Goal: Task Accomplishment & Management: Manage account settings

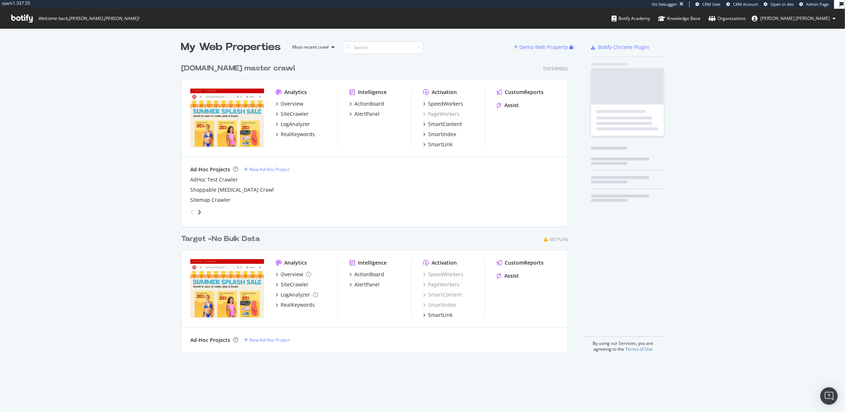
scroll to position [298, 392]
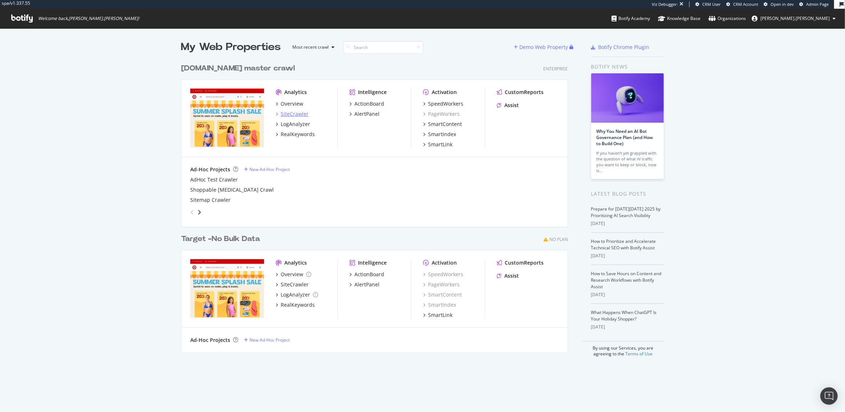
click at [284, 111] on div "SiteCrawler" at bounding box center [295, 113] width 28 height 7
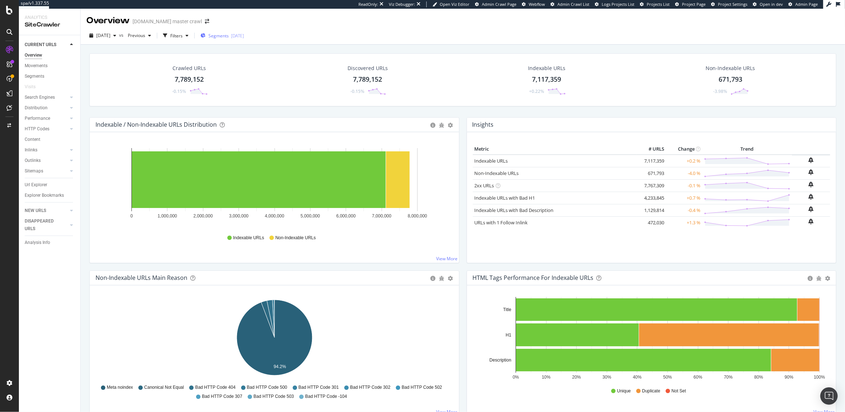
click at [229, 37] on span "Segments" at bounding box center [218, 36] width 20 height 6
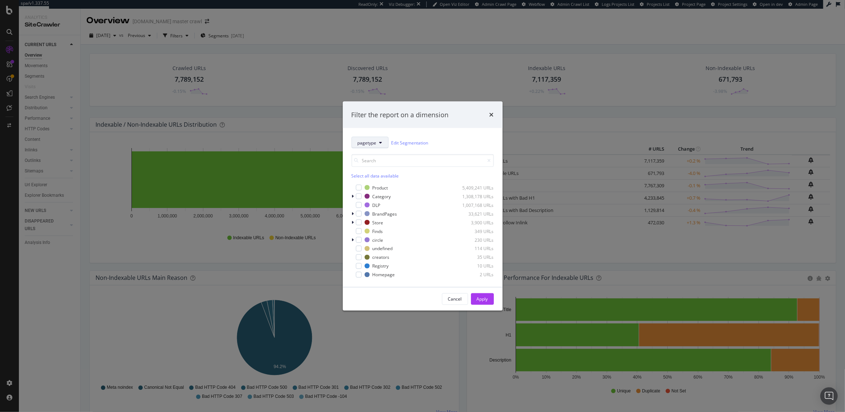
click at [363, 143] on span "pagetype" at bounding box center [367, 142] width 19 height 6
click at [88, 112] on div "Filter the report on a dimension pagetype Edit Segmentation Select all data ava…" at bounding box center [422, 206] width 845 height 412
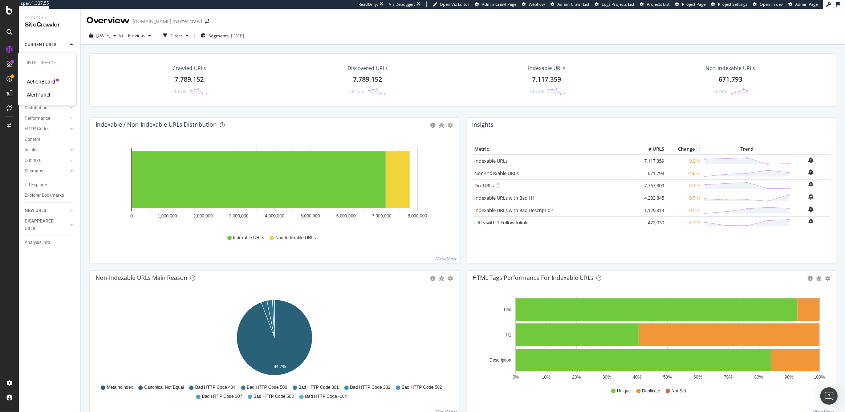
click at [38, 91] on div "AlertPanel" at bounding box center [38, 94] width 23 height 7
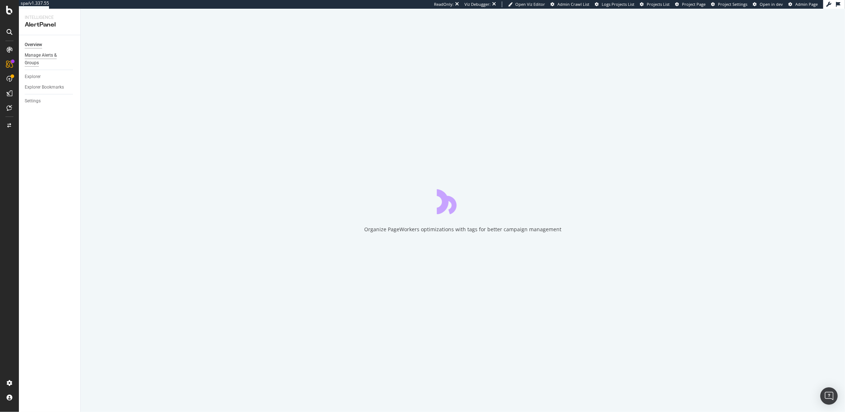
click at [44, 53] on div "Manage Alerts & Groups" at bounding box center [47, 59] width 44 height 15
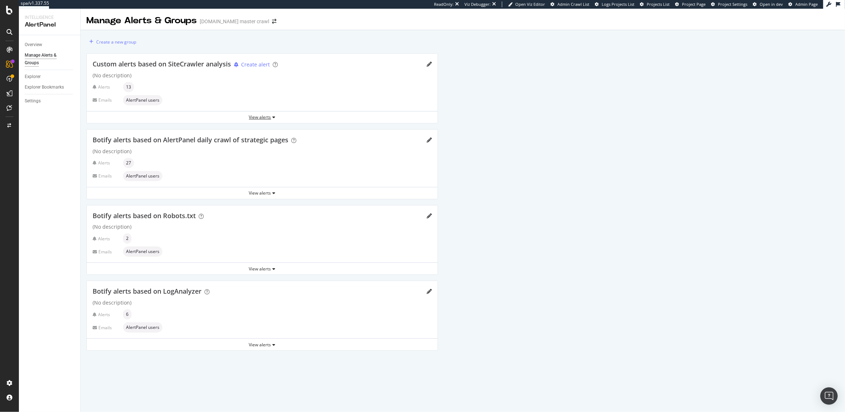
click at [267, 118] on div "View alerts" at bounding box center [262, 117] width 351 height 6
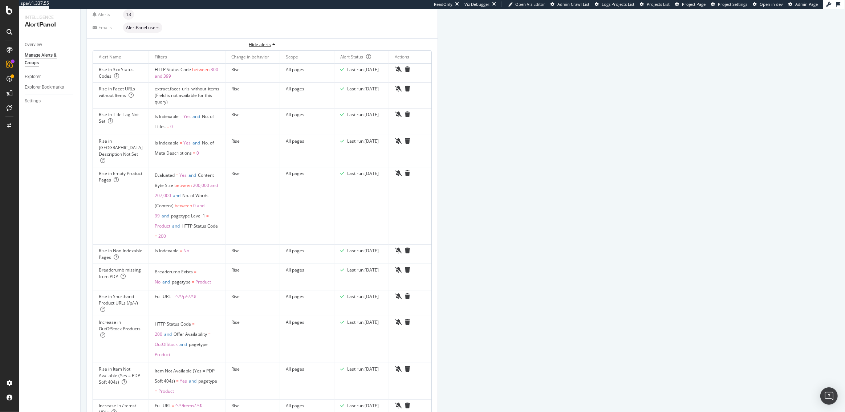
scroll to position [76, 0]
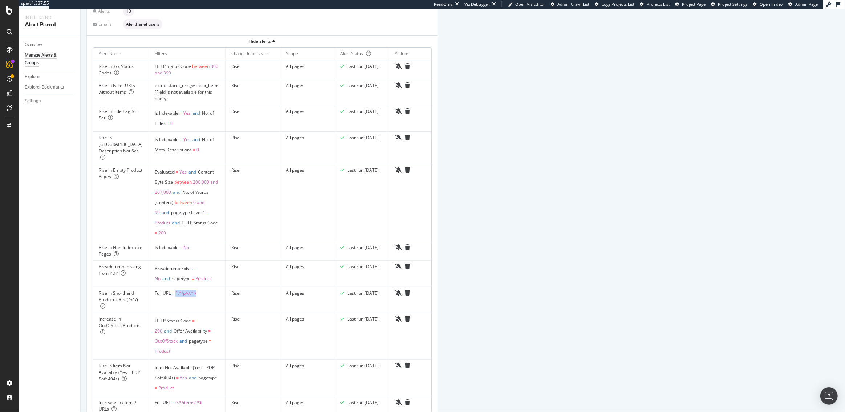
drag, startPoint x: 196, startPoint y: 288, endPoint x: 174, endPoint y: 287, distance: 21.8
click at [174, 287] on td "Full URL = ^.*/p/-/.*$" at bounding box center [187, 300] width 77 height 26
click at [32, 78] on div "SiteCrawler" at bounding box center [40, 80] width 26 height 7
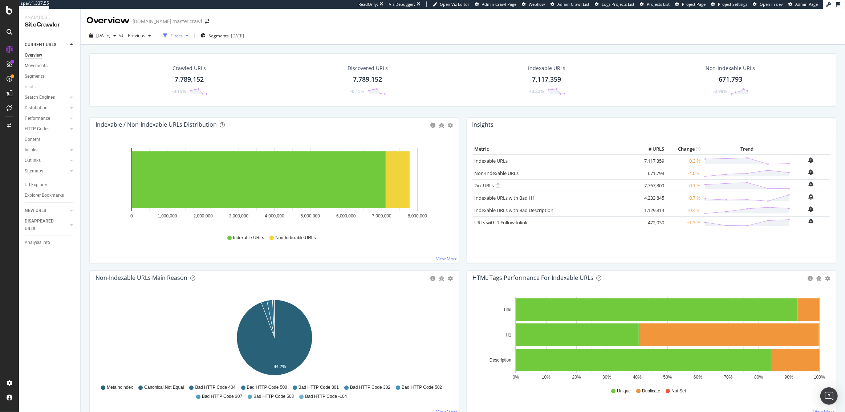
click at [183, 37] on div "Filters" at bounding box center [176, 36] width 12 height 6
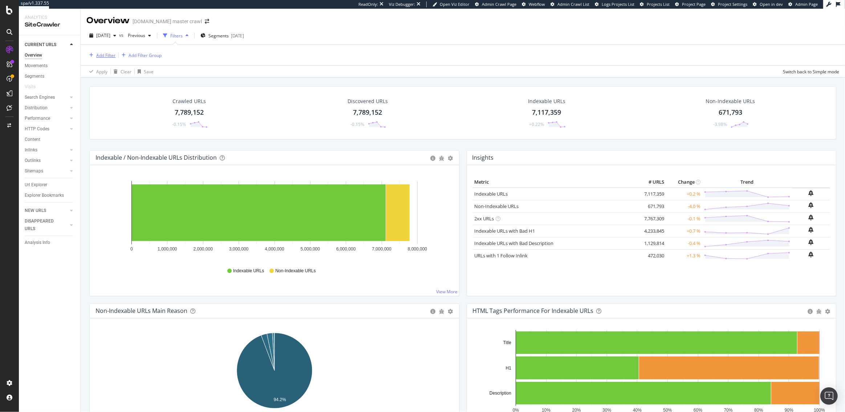
click at [100, 56] on div "Add Filter" at bounding box center [105, 55] width 19 height 6
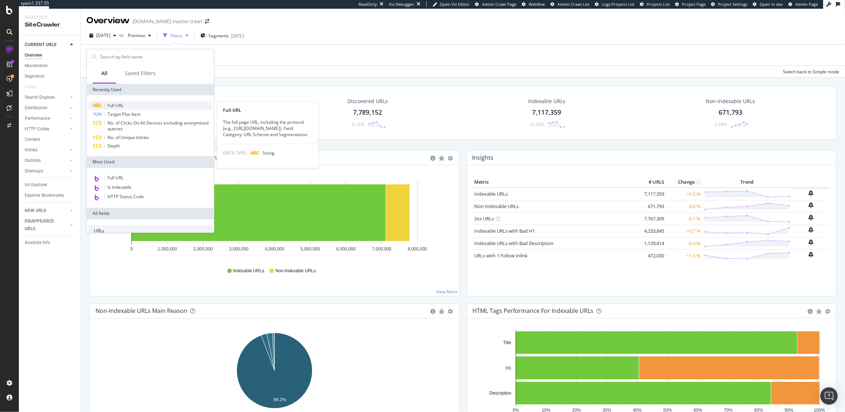
click at [115, 103] on span "Full URL" at bounding box center [115, 105] width 16 height 6
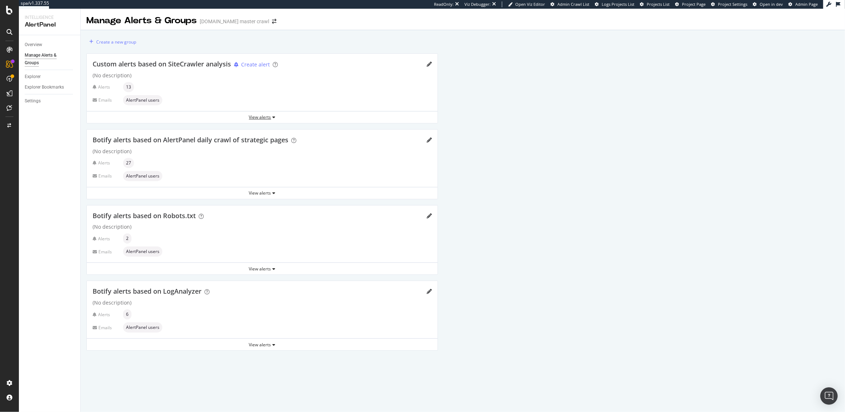
click at [254, 117] on div "View alerts" at bounding box center [262, 117] width 351 height 6
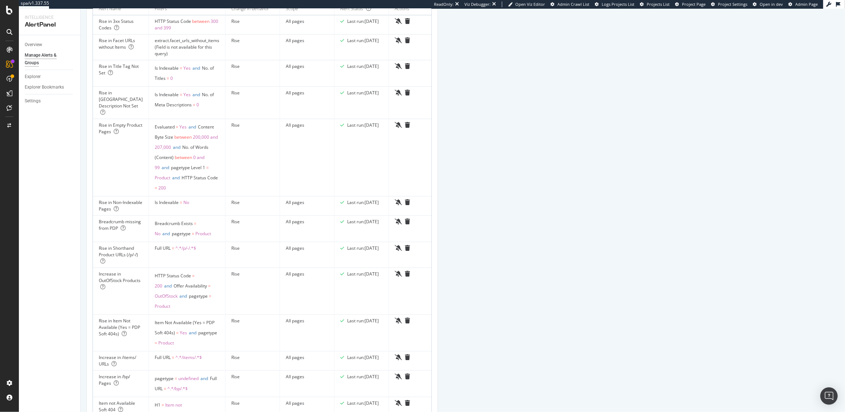
scroll to position [123, 0]
click at [35, 79] on div "SiteCrawler" at bounding box center [40, 80] width 26 height 7
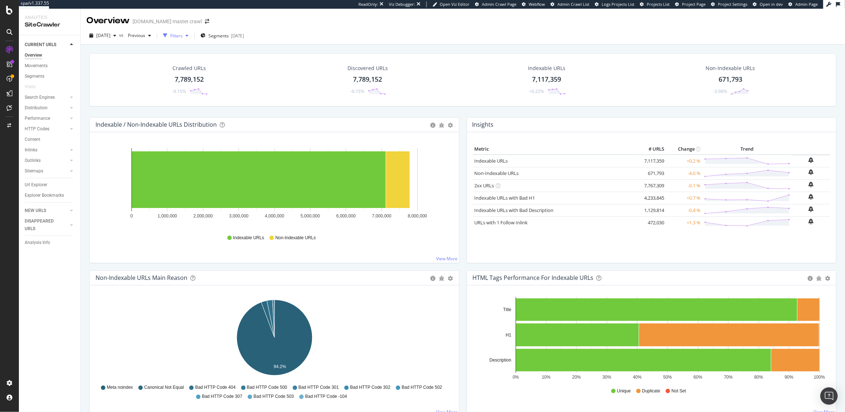
click at [183, 34] on div "Filters" at bounding box center [176, 36] width 12 height 6
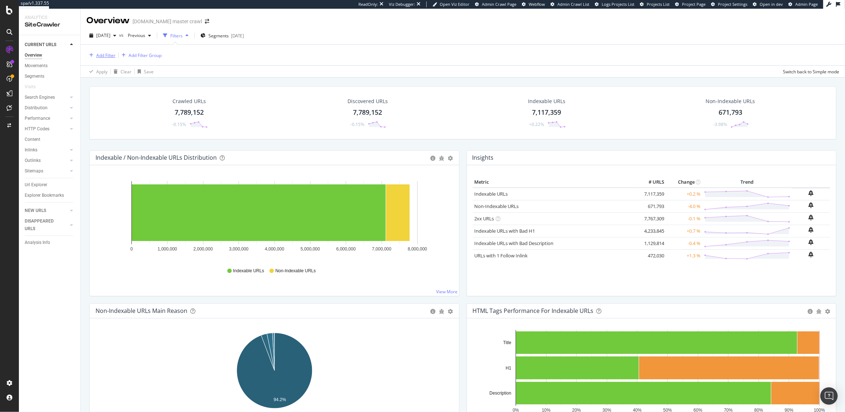
click at [103, 54] on div "Add Filter" at bounding box center [105, 55] width 19 height 6
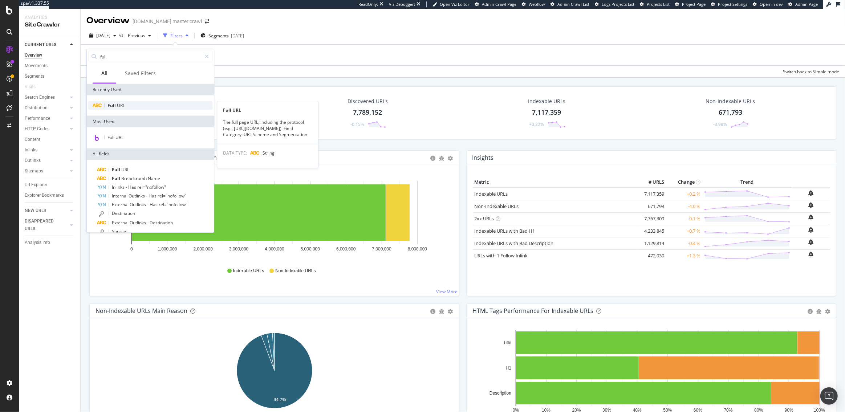
type input "full"
click at [131, 109] on div "Full URL" at bounding box center [150, 105] width 124 height 9
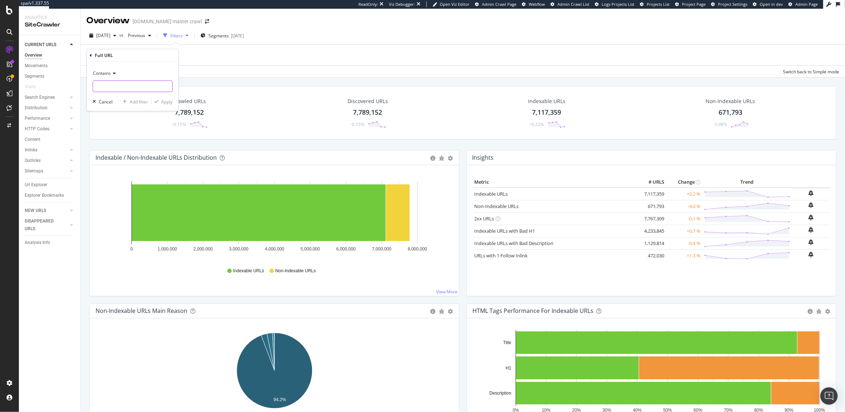
click at [121, 90] on input "text" at bounding box center [132, 87] width 79 height 12
paste input "https://www.realtor.com/realestateandhomes-search/54235/overview"
type input "https://www.realtor.com/realestateandhomes-search/54235/overview"
click at [126, 87] on input "https://www.realtor.com/realestateandhomes-search/54235/overview" at bounding box center [127, 87] width 69 height 12
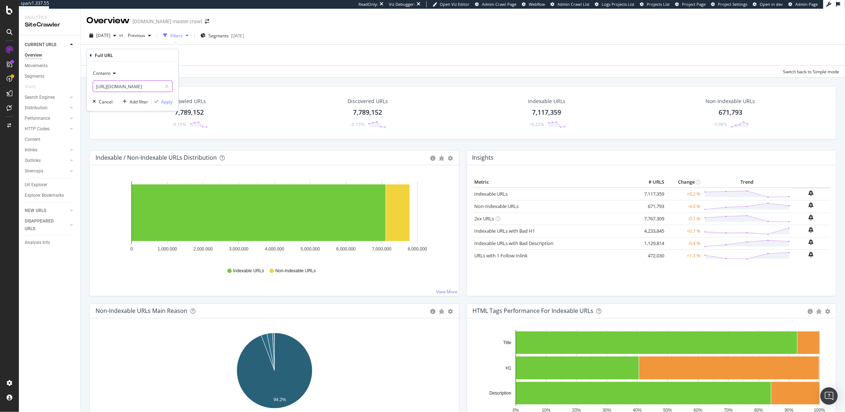
click at [126, 87] on input "https://www.realtor.com/realestateandhomes-search/54235/overview" at bounding box center [127, 87] width 69 height 12
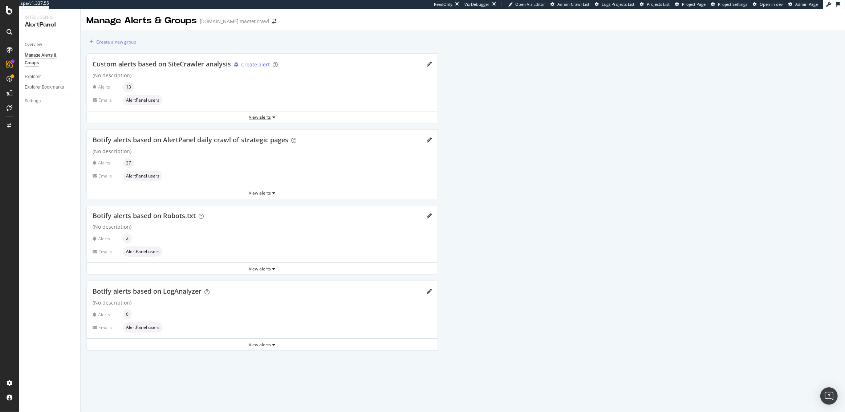
click at [230, 115] on div "View alerts" at bounding box center [262, 117] width 351 height 6
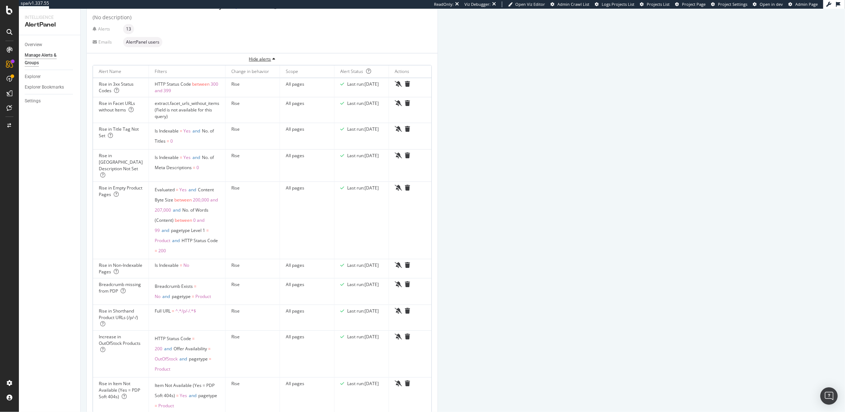
scroll to position [61, 0]
drag, startPoint x: 196, startPoint y: 303, endPoint x: 175, endPoint y: 302, distance: 21.1
click at [175, 302] on td "Full URL = ^.*/p/-/.*$" at bounding box center [187, 315] width 77 height 26
copy span "^.*/p/-/.*$"
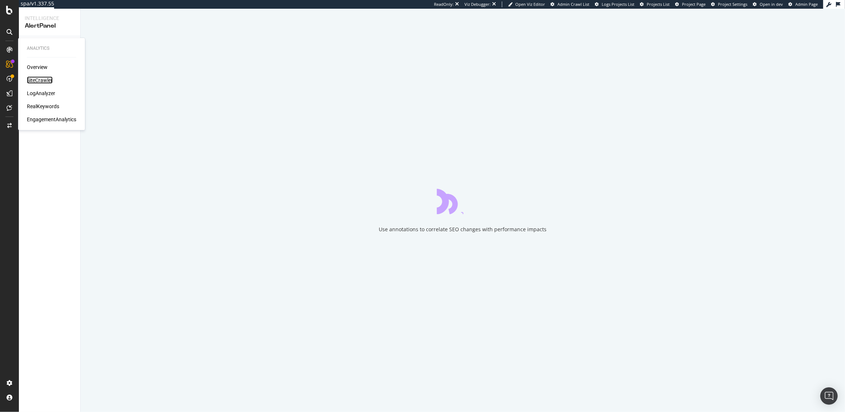
click at [42, 80] on div "SiteCrawler" at bounding box center [40, 80] width 26 height 7
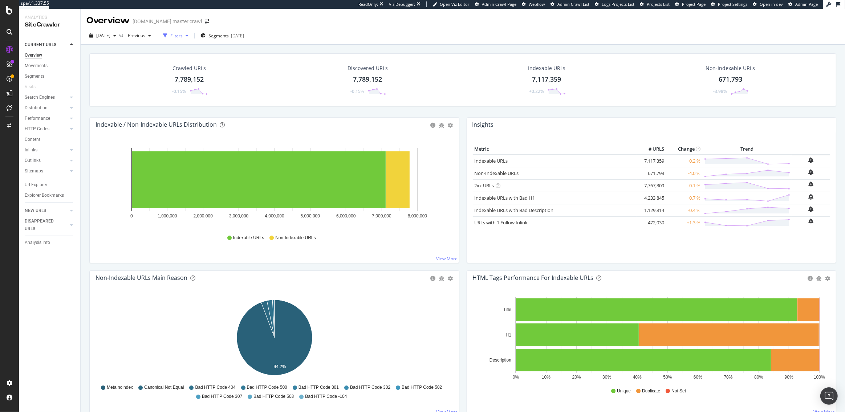
click at [183, 37] on div "Filters" at bounding box center [176, 36] width 12 height 6
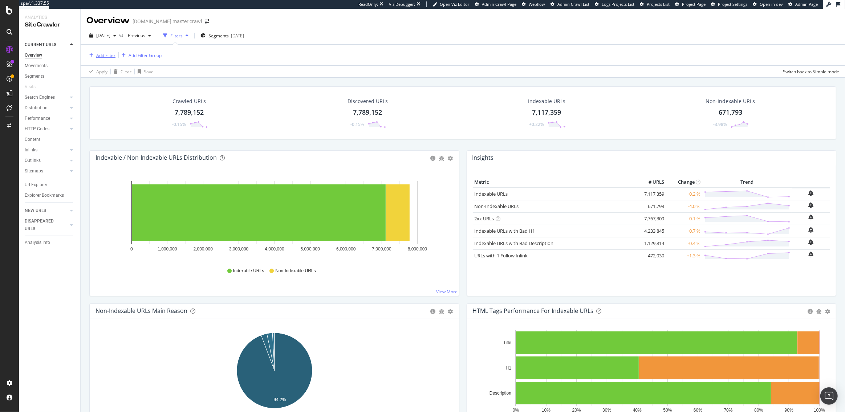
click at [94, 58] on div "Add Filter" at bounding box center [100, 55] width 29 height 8
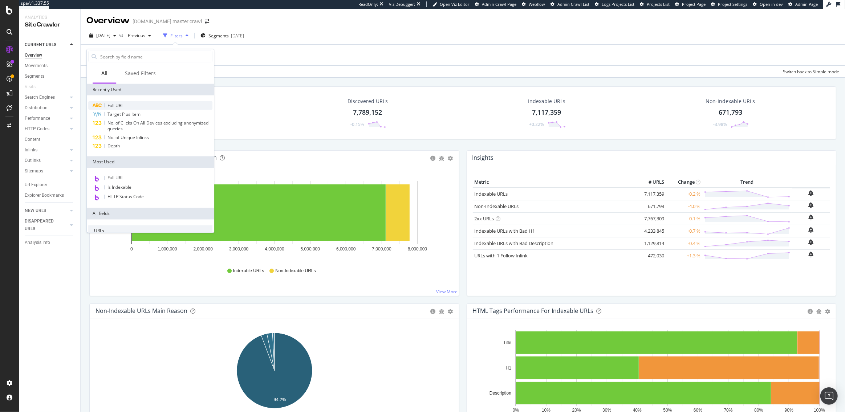
click at [115, 104] on span "Full URL" at bounding box center [115, 105] width 16 height 6
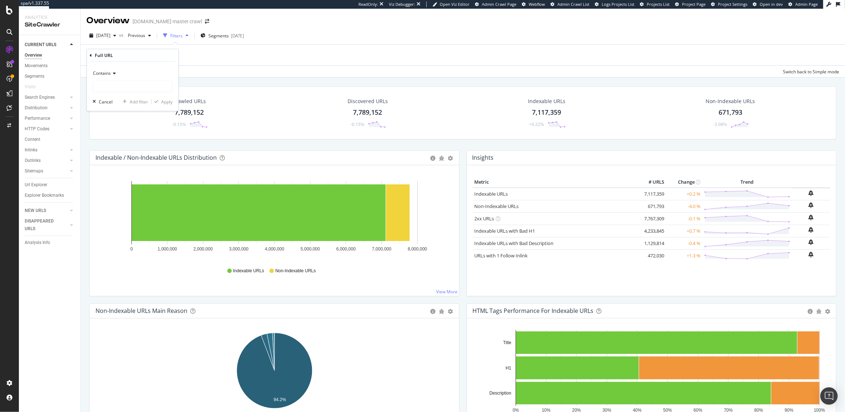
click at [104, 76] on div "Contains" at bounding box center [133, 74] width 80 height 12
click at [121, 160] on span "Matches regex" at bounding box center [111, 163] width 30 height 6
click at [115, 90] on input "text" at bounding box center [132, 87] width 79 height 12
paste input "^.*/p/-/.*$"
type input "^.*/p/-/.*$"
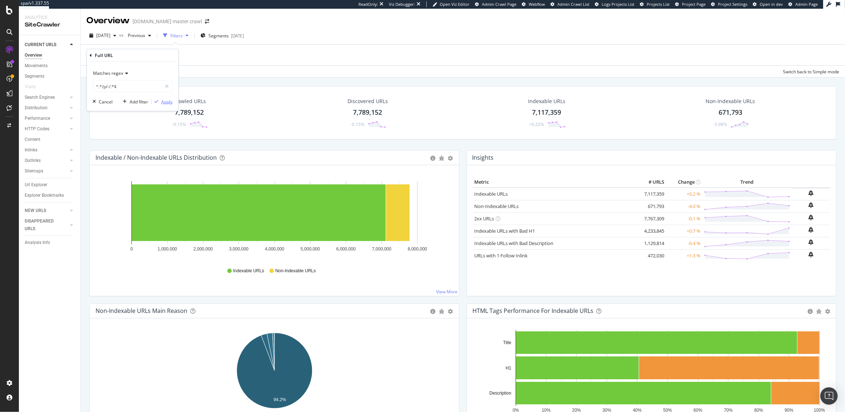
click at [168, 103] on div "Apply" at bounding box center [166, 101] width 11 height 6
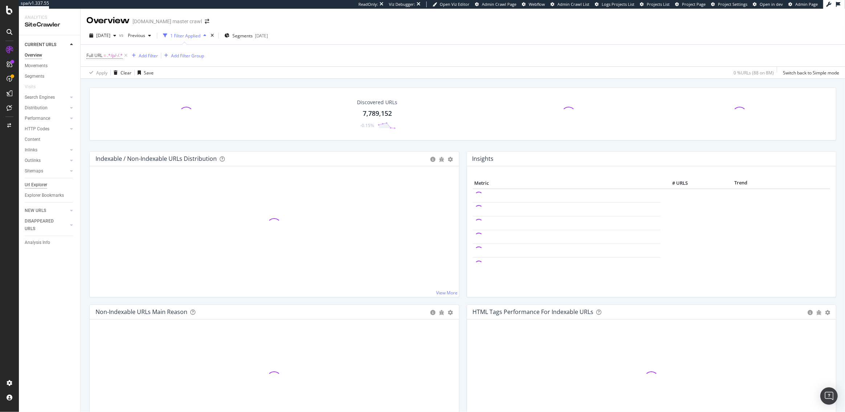
click at [37, 184] on div "Url Explorer" at bounding box center [36, 185] width 23 height 8
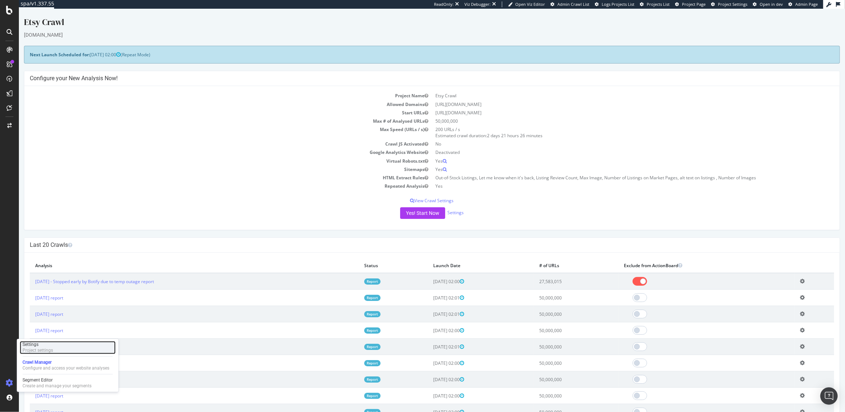
click at [28, 352] on div "Project settings" at bounding box center [38, 351] width 31 height 6
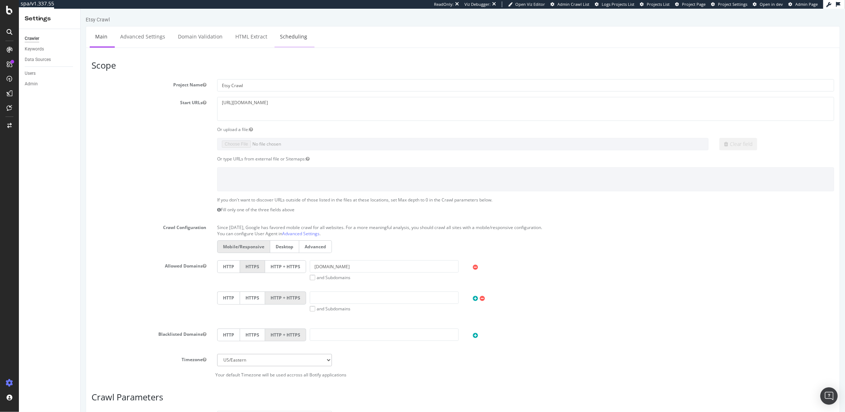
click at [282, 32] on link "Scheduling" at bounding box center [293, 37] width 38 height 20
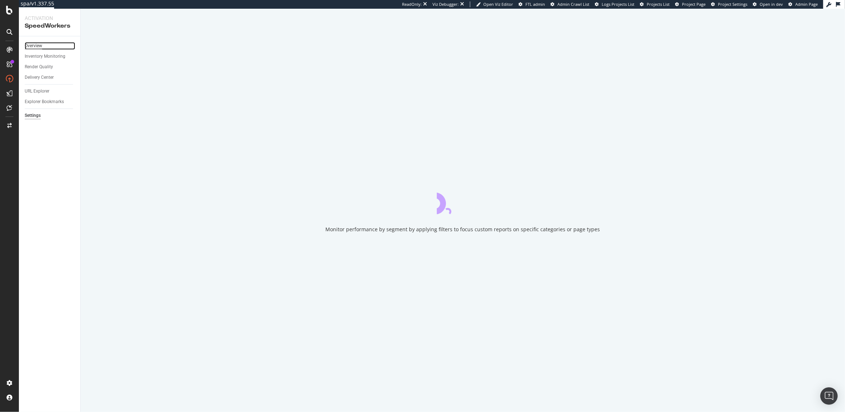
click at [28, 44] on div "Overview" at bounding box center [33, 46] width 17 height 8
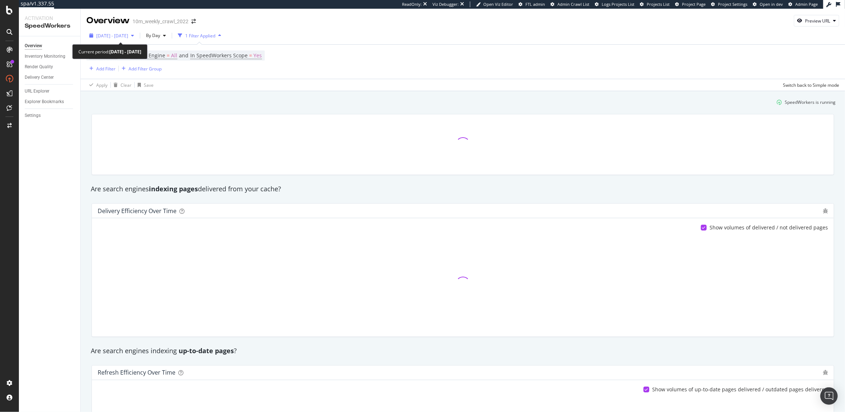
click at [128, 36] on span "[DATE] - [DATE]" at bounding box center [112, 36] width 32 height 6
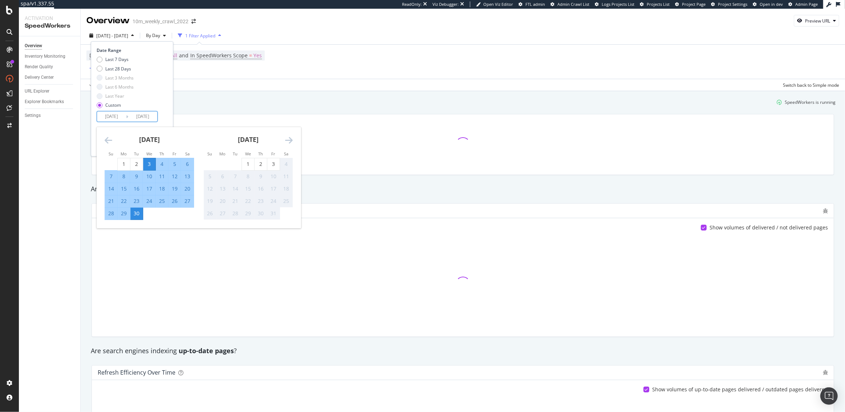
click at [123, 119] on input "[DATE]" at bounding box center [111, 116] width 29 height 10
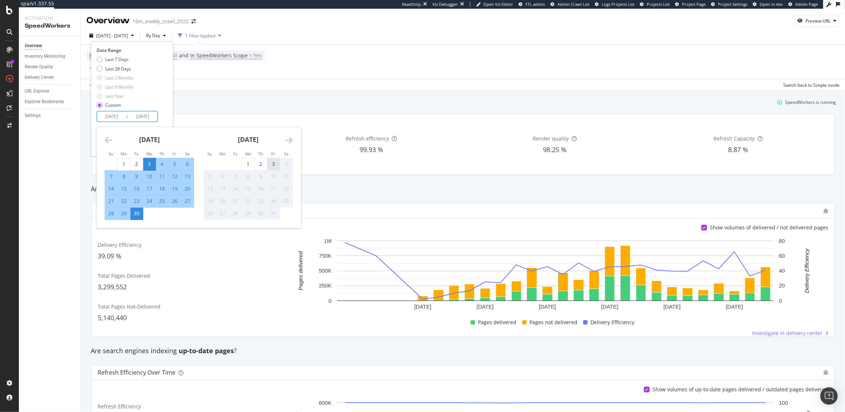
click at [274, 164] on div "3" at bounding box center [273, 163] width 12 height 7
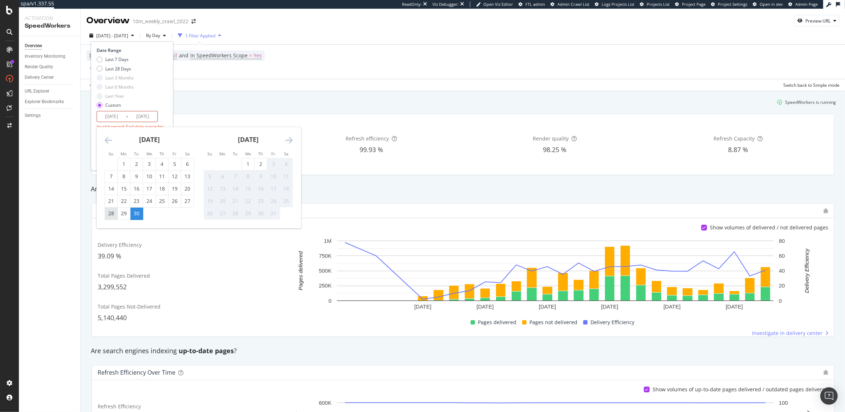
click at [111, 215] on div "28" at bounding box center [111, 213] width 12 height 7
type input "2025/09/28"
click at [261, 164] on div "2" at bounding box center [261, 163] width 12 height 7
click at [116, 117] on input "2025/09/28" at bounding box center [111, 116] width 29 height 10
click at [115, 211] on div "28" at bounding box center [111, 213] width 12 height 7
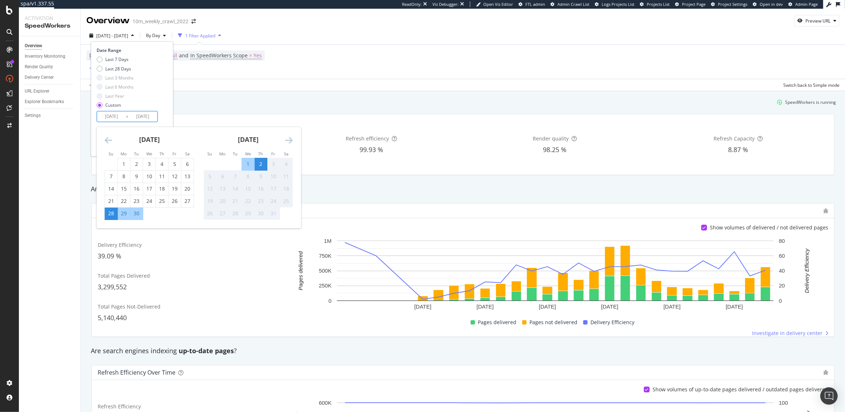
click at [271, 164] on div "3" at bounding box center [273, 163] width 12 height 7
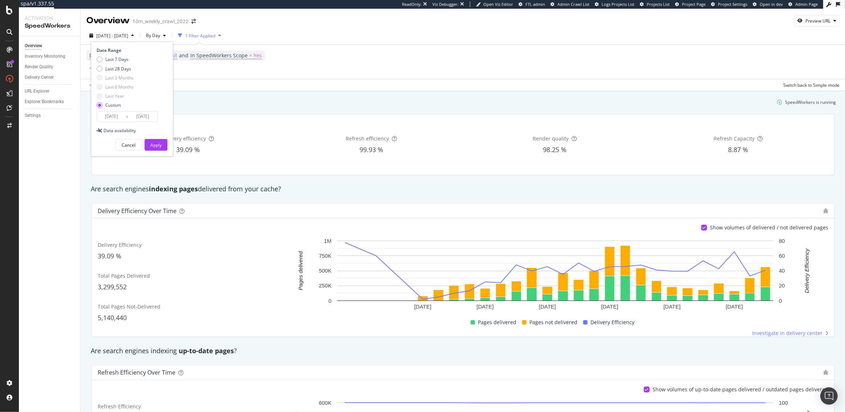
type input "2025/10/03"
click at [161, 148] on div "Apply" at bounding box center [155, 144] width 11 height 11
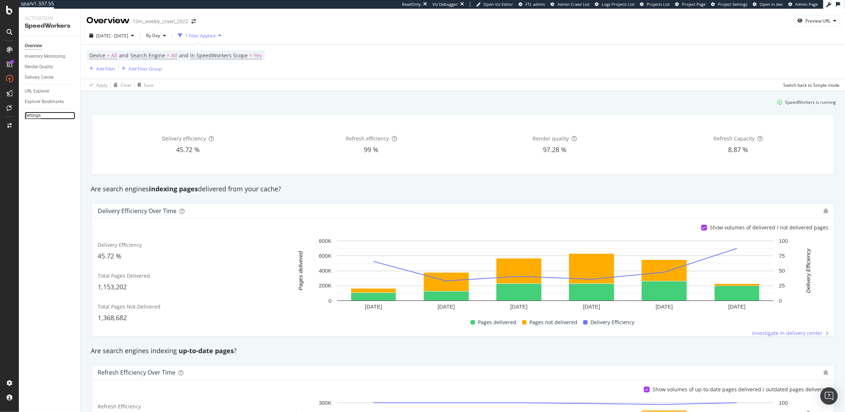
click at [33, 116] on div "Settings" at bounding box center [33, 116] width 16 height 8
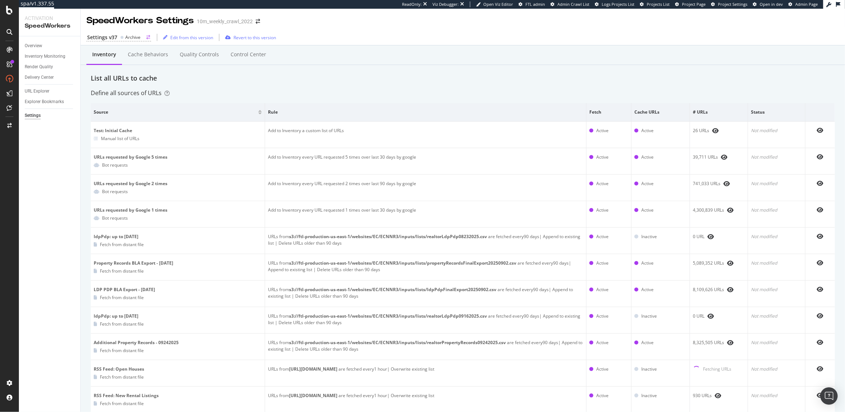
click at [113, 38] on div "Settings v37" at bounding box center [102, 37] width 30 height 7
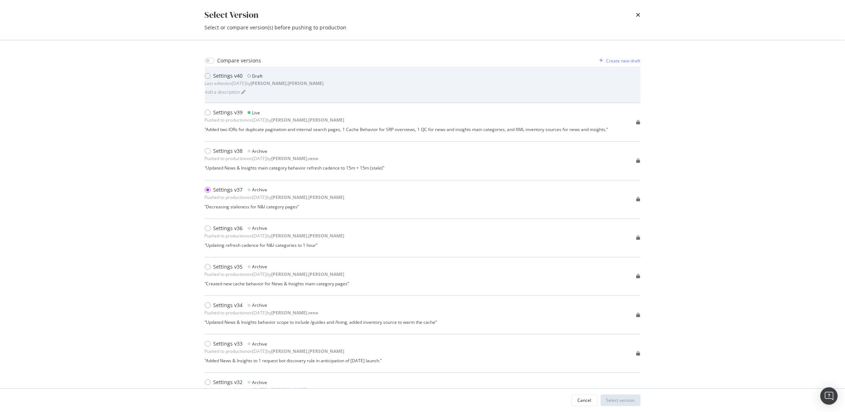
click at [219, 73] on div "Settings v40" at bounding box center [228, 75] width 29 height 7
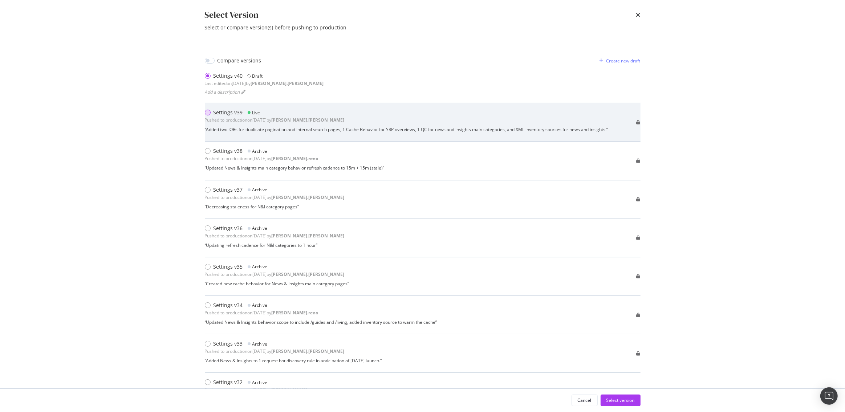
click at [205, 114] on div "modal" at bounding box center [209, 112] width 9 height 7
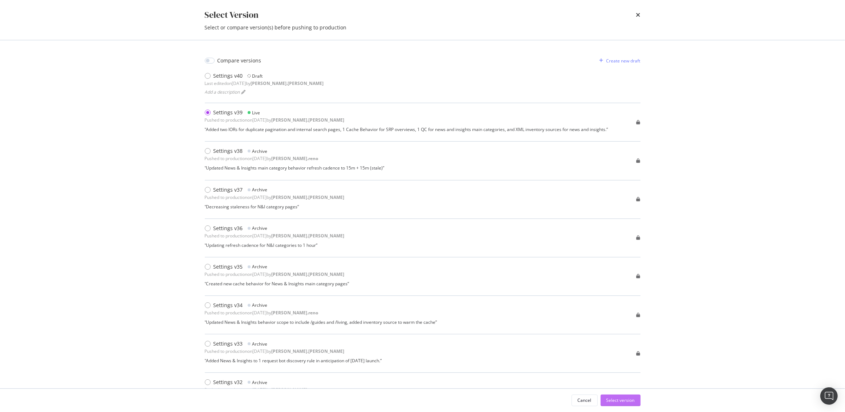
click at [619, 402] on div "Select version" at bounding box center [620, 400] width 28 height 6
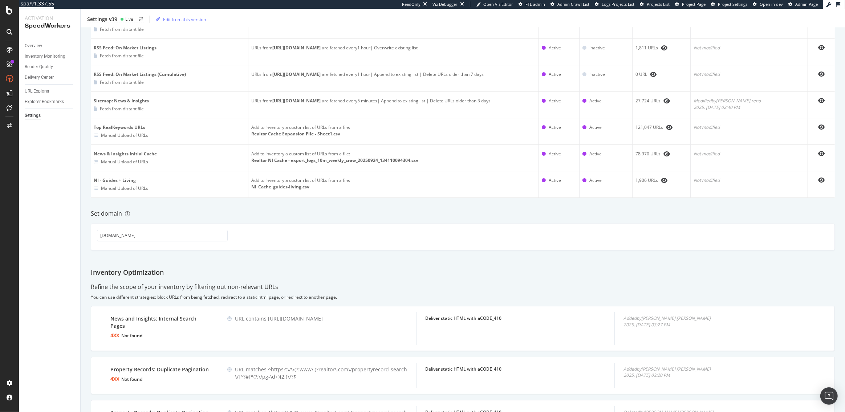
scroll to position [528, 0]
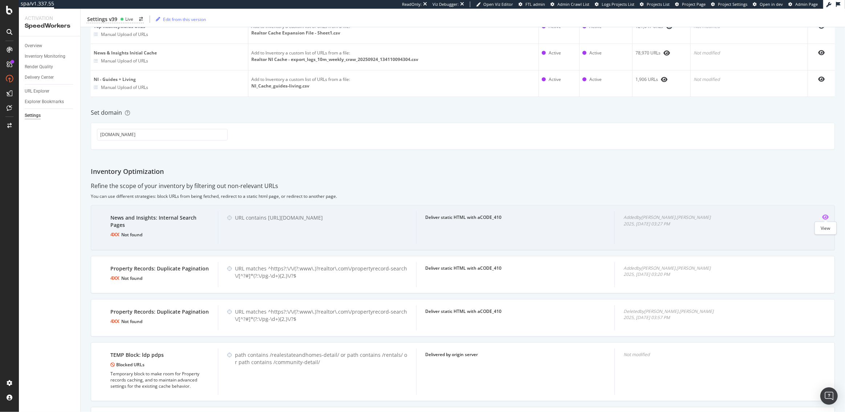
click at [826, 214] on icon "eye" at bounding box center [825, 217] width 7 height 6
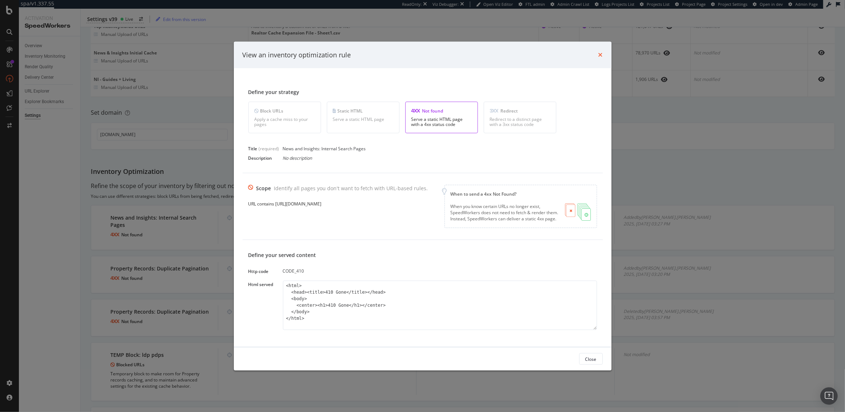
click at [598, 54] on icon "times" at bounding box center [600, 55] width 4 height 6
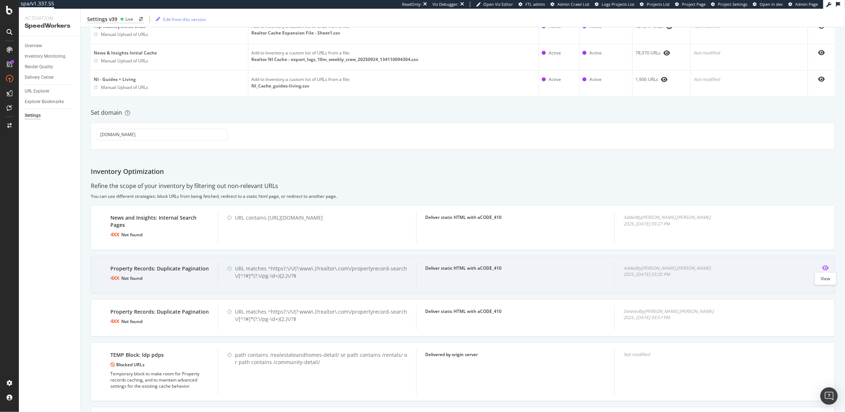
click at [824, 265] on icon "eye" at bounding box center [825, 268] width 7 height 6
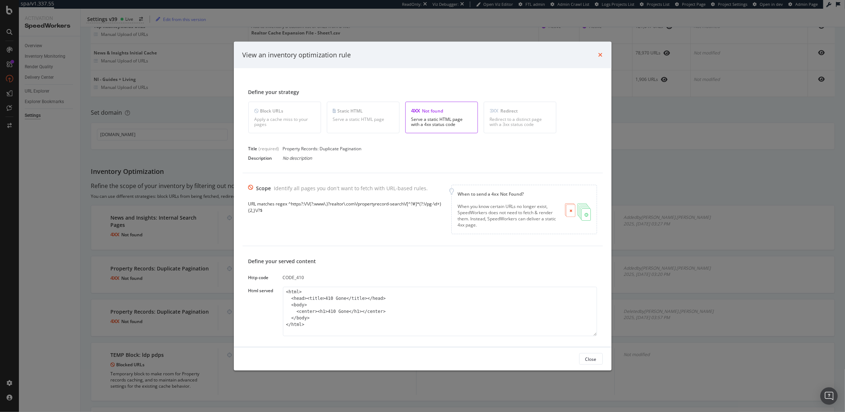
click at [600, 54] on icon "times" at bounding box center [600, 55] width 4 height 6
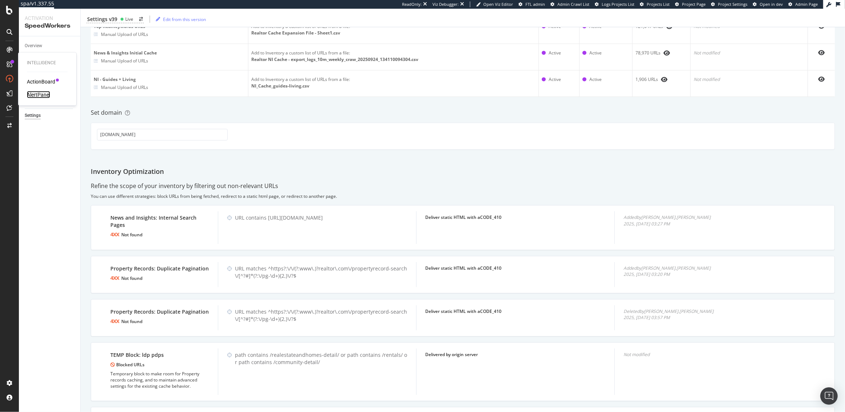
click at [43, 94] on div "AlertPanel" at bounding box center [38, 94] width 23 height 7
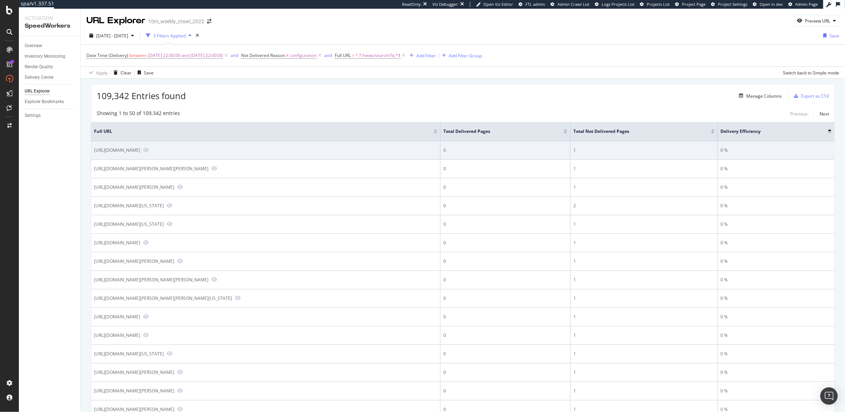
drag, startPoint x: 308, startPoint y: 150, endPoint x: 95, endPoint y: 150, distance: 213.1
click at [95, 150] on div "[URL][DOMAIN_NAME]" at bounding box center [265, 150] width 343 height 7
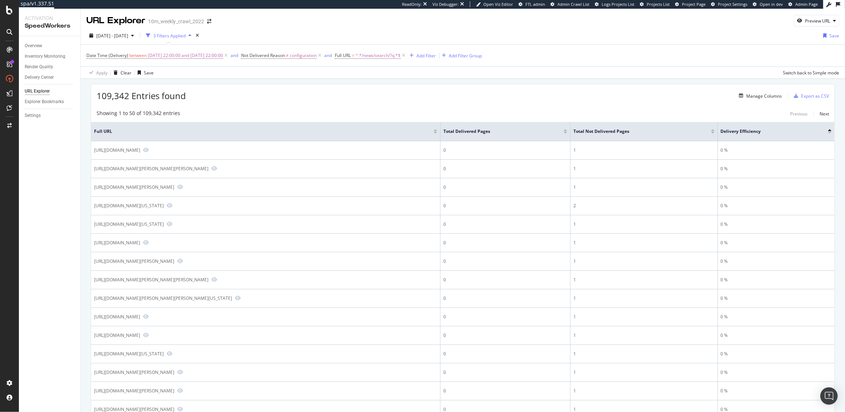
copy div "[URL][DOMAIN_NAME]"
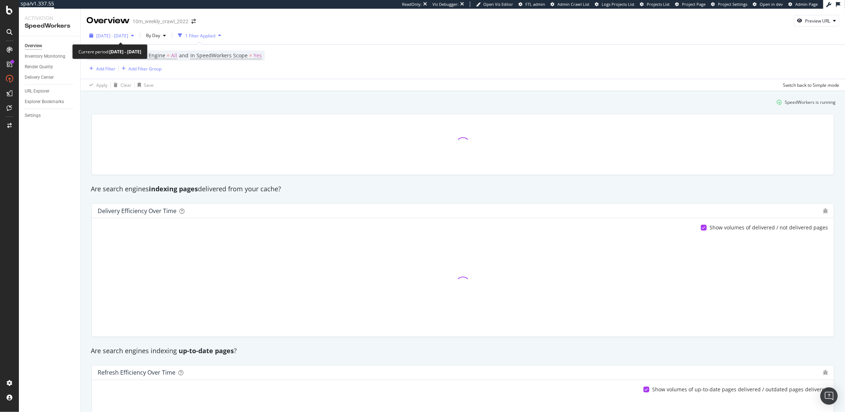
click at [128, 37] on span "2025 Sep. 3rd - Sep. 30th" at bounding box center [112, 36] width 32 height 6
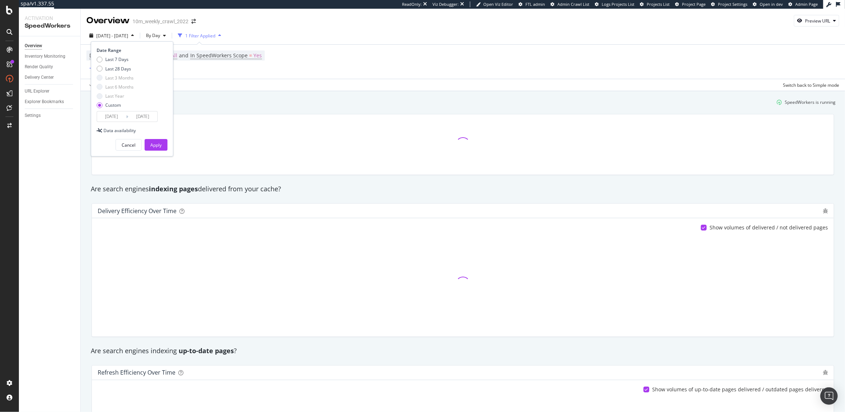
click at [116, 118] on input "2025/09/03" at bounding box center [111, 116] width 29 height 10
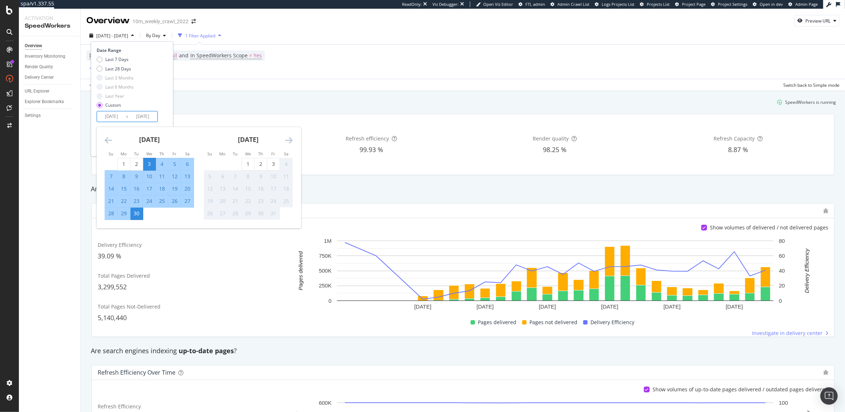
click at [149, 174] on div "10" at bounding box center [149, 176] width 12 height 7
type input "2025/09/10"
click at [273, 165] on div "3" at bounding box center [273, 163] width 12 height 7
type input "2025/10/03"
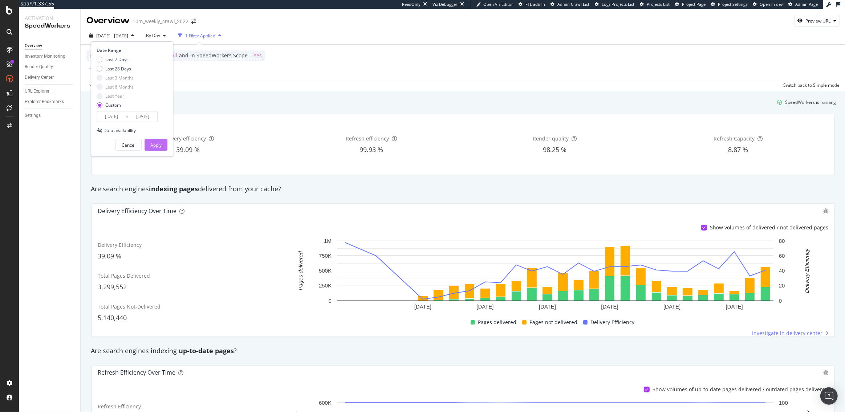
click at [161, 144] on div "Apply" at bounding box center [155, 145] width 11 height 6
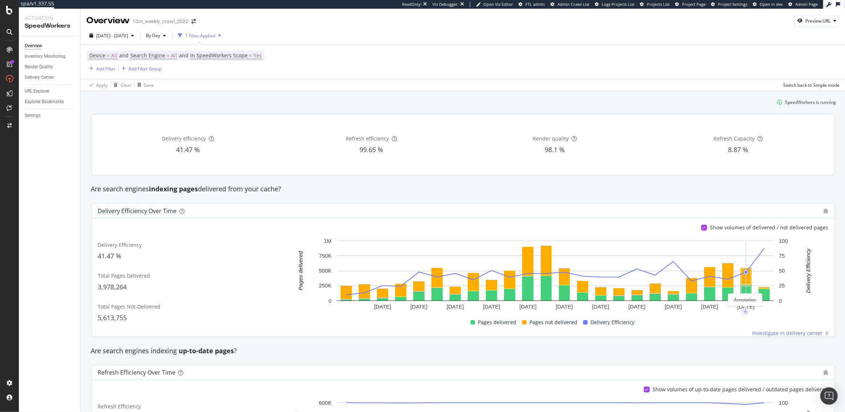
click at [745, 311] on icon "plus" at bounding box center [745, 312] width 4 height 4
click at [723, 260] on textarea at bounding box center [745, 268] width 65 height 23
type textarea "Implemented IOR to 410 duplicate property record pagination and news and insigh…"
click at [771, 290] on div "Save" at bounding box center [773, 292] width 10 height 6
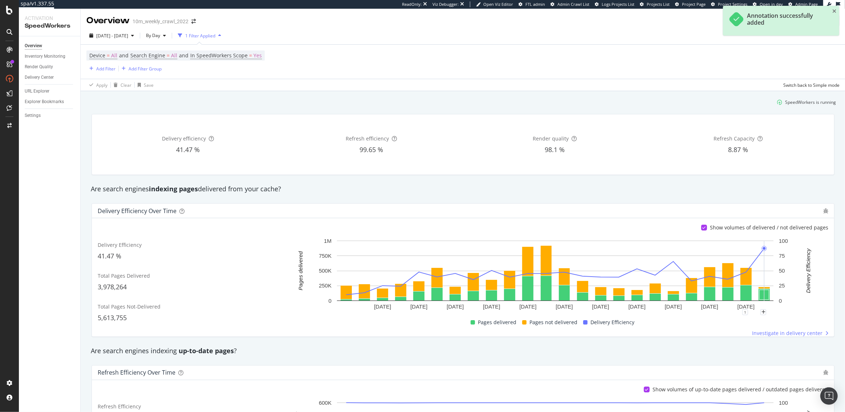
click at [731, 344] on div "Are search engines indexing up-to-date pages ?" at bounding box center [463, 351] width 752 height 17
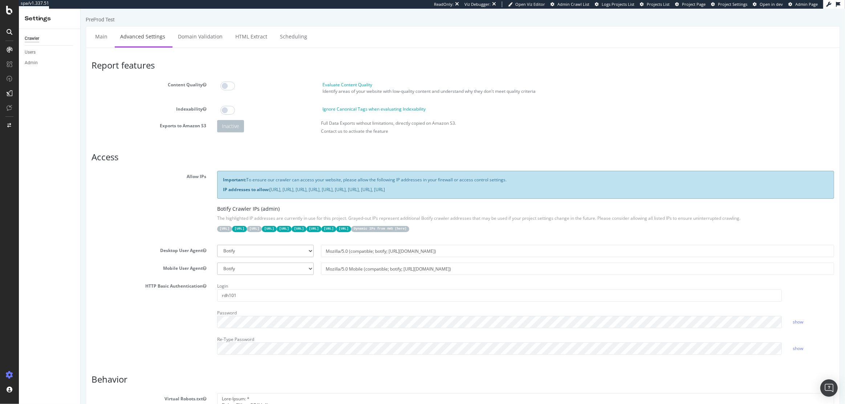
click at [736, 5] on span "Project Settings" at bounding box center [732, 3] width 29 height 5
click at [730, 4] on span "Project Settings" at bounding box center [732, 3] width 29 height 5
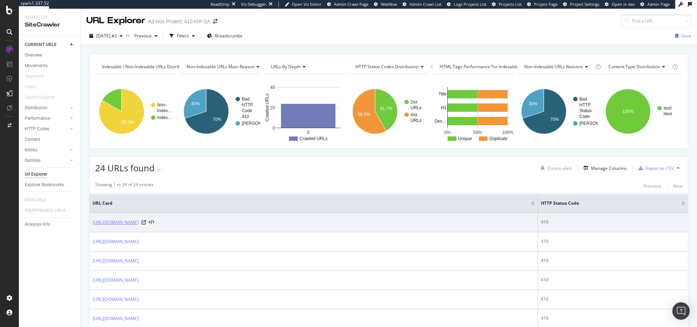
drag, startPoint x: 91, startPoint y: 222, endPoint x: 160, endPoint y: 224, distance: 69.4
click at [160, 224] on td "[URL][DOMAIN_NAME]" at bounding box center [314, 222] width 448 height 19
copy link "[URL][DOMAIN_NAME]"
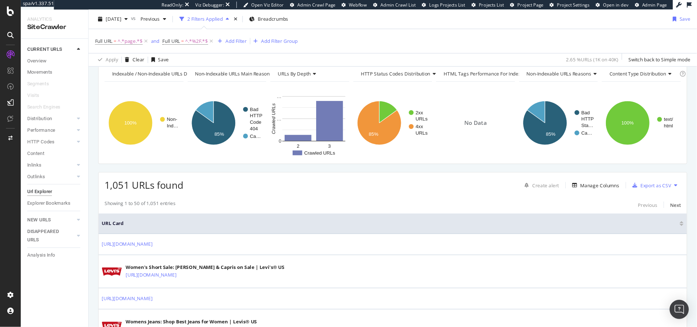
scroll to position [62, 0]
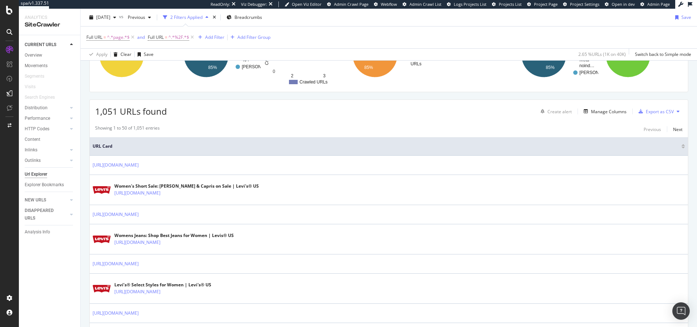
scroll to position [0, 0]
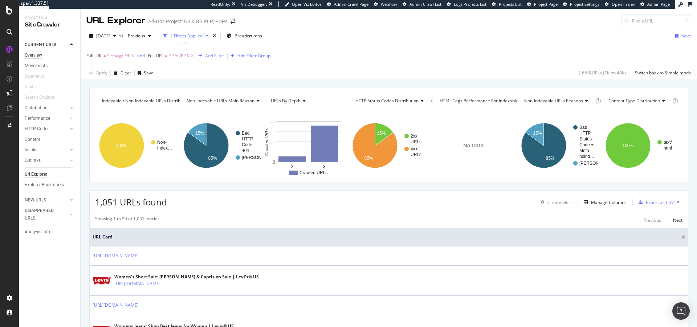
click at [35, 55] on div "Overview" at bounding box center [33, 56] width 17 height 8
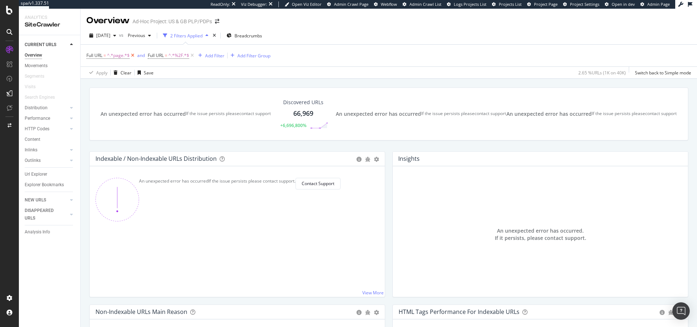
click at [131, 54] on icon at bounding box center [133, 55] width 6 height 7
click at [139, 55] on icon "button" at bounding box center [139, 55] width 4 height 4
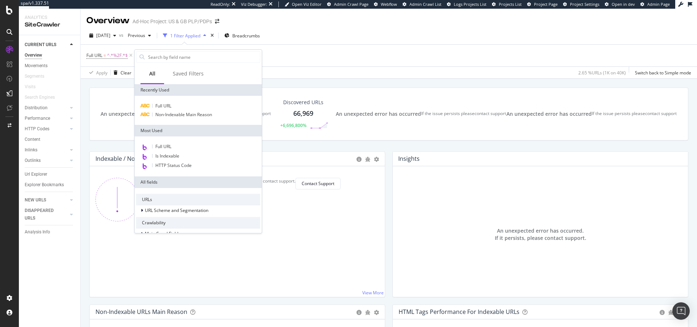
click at [110, 78] on div "Apply Clear Save" at bounding box center [119, 73] width 67 height 12
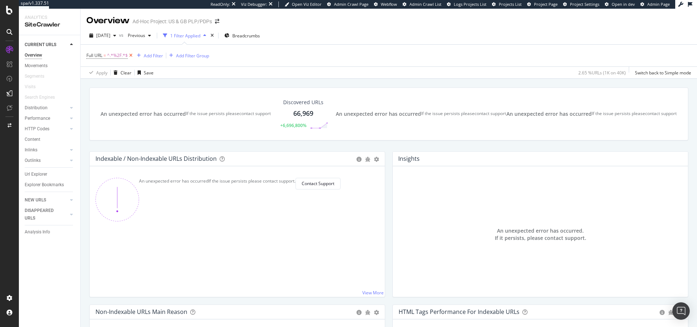
click at [129, 57] on icon at bounding box center [131, 55] width 6 height 7
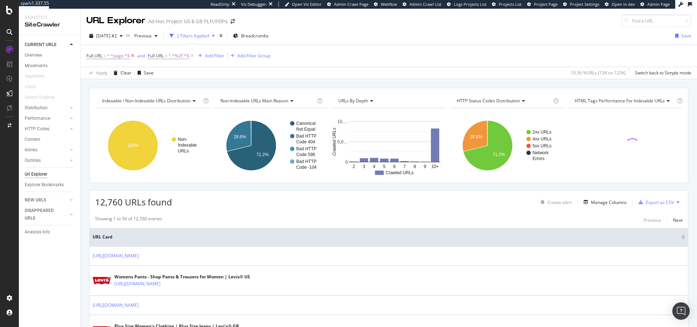
click at [133, 56] on icon at bounding box center [133, 55] width 6 height 7
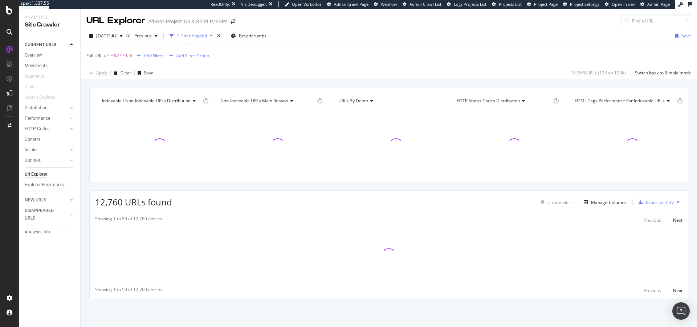
click at [131, 55] on icon at bounding box center [131, 55] width 6 height 7
click at [104, 56] on div "Add Filter" at bounding box center [105, 55] width 19 height 6
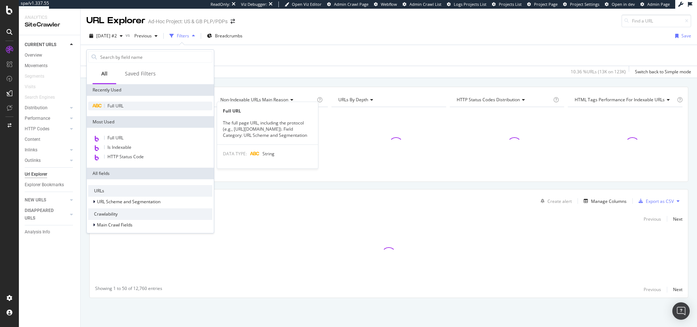
click at [120, 105] on span "Full URL" at bounding box center [115, 106] width 16 height 6
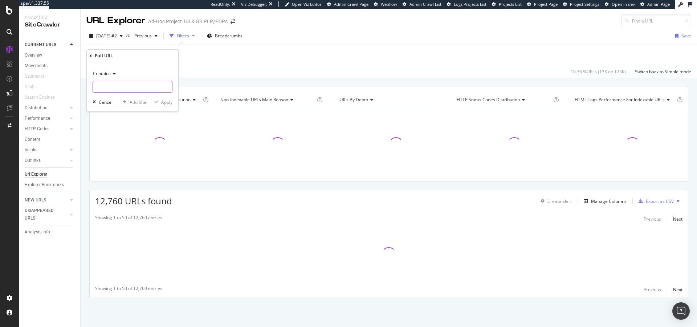
click at [113, 86] on input "text" at bounding box center [132, 87] width 79 height 12
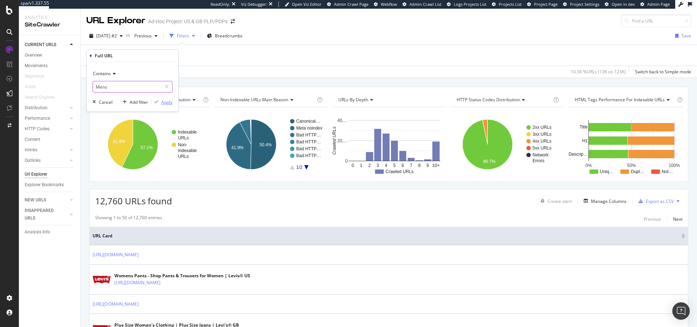
type input "Mens"
click at [167, 101] on div "Apply" at bounding box center [166, 102] width 11 height 6
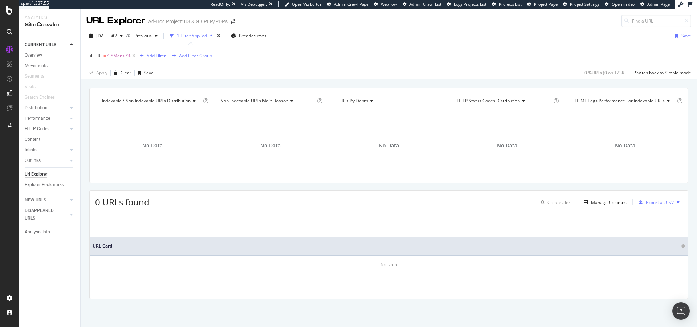
click at [207, 37] on div "1 Filter Applied" at bounding box center [192, 36] width 30 height 6
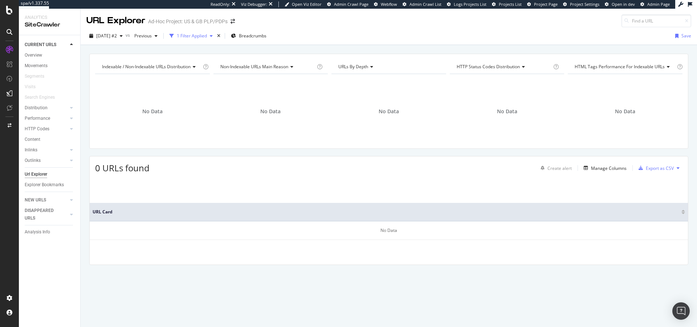
click at [207, 37] on div "1 Filter Applied" at bounding box center [192, 36] width 30 height 6
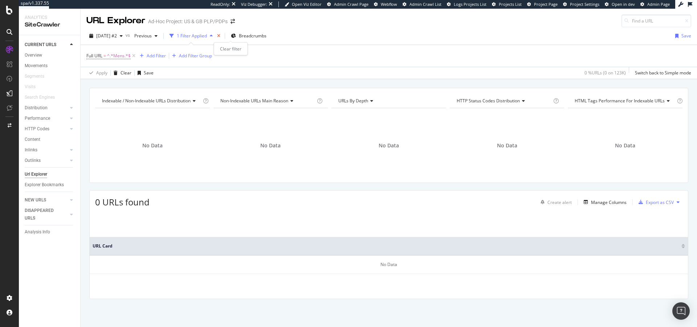
click at [220, 36] on icon "times" at bounding box center [218, 36] width 3 height 4
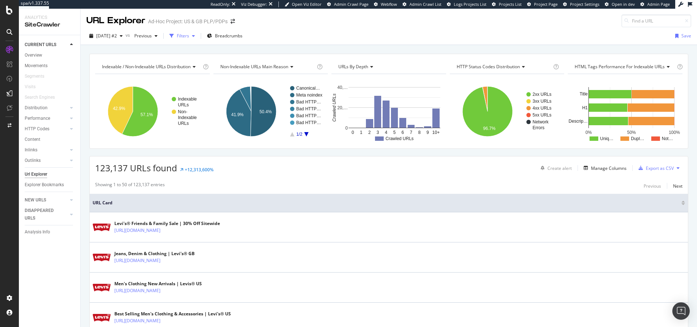
click at [177, 40] on div "button" at bounding box center [172, 36] width 10 height 10
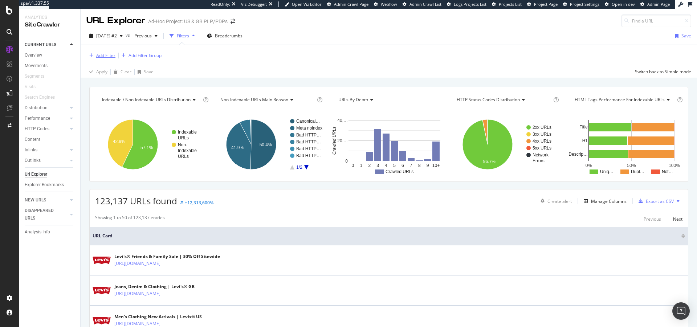
click at [105, 53] on div "Add Filter" at bounding box center [105, 55] width 19 height 6
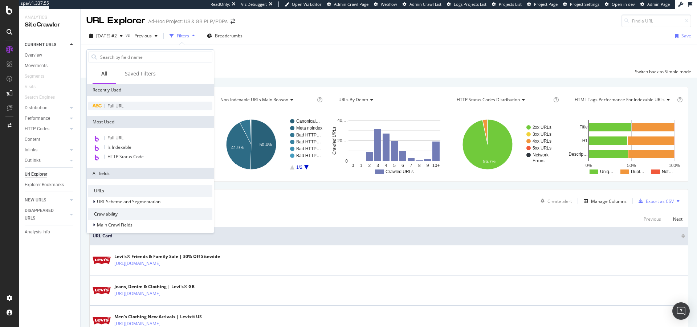
click at [118, 105] on span "Full URL" at bounding box center [115, 106] width 16 height 6
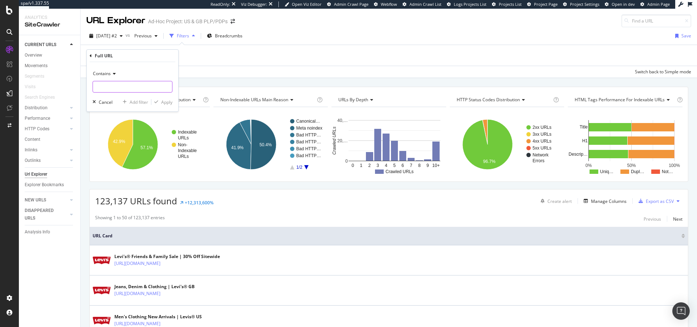
click at [120, 86] on input "text" at bounding box center [132, 87] width 79 height 12
type input "Mens"
click at [162, 103] on div "Apply" at bounding box center [166, 102] width 11 height 6
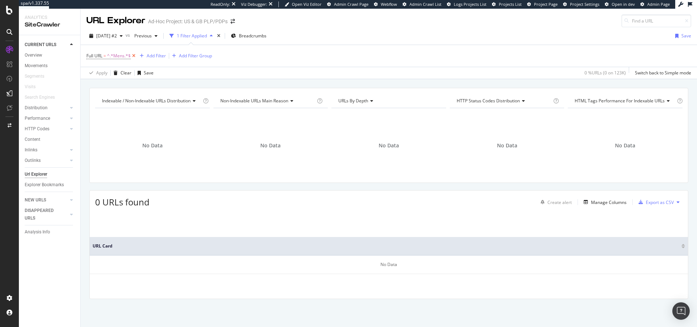
click at [135, 56] on icon at bounding box center [134, 55] width 6 height 7
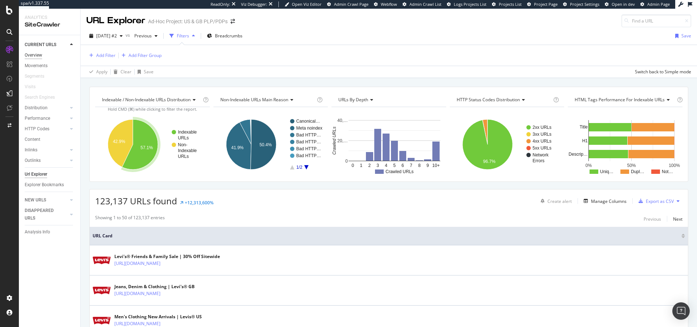
click at [38, 56] on div "Overview" at bounding box center [33, 56] width 17 height 8
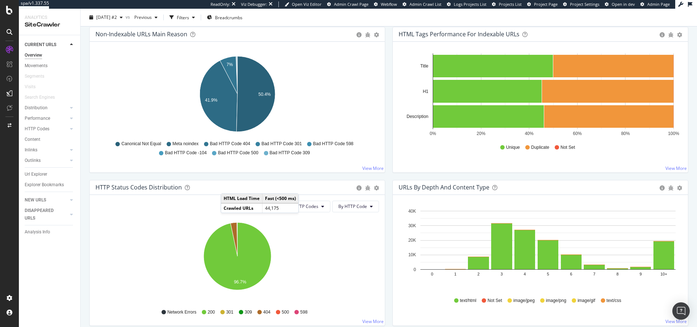
scroll to position [234, 0]
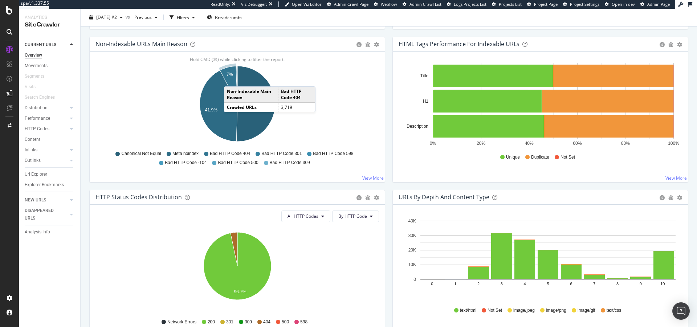
click at [231, 79] on icon "A chart." at bounding box center [228, 85] width 17 height 38
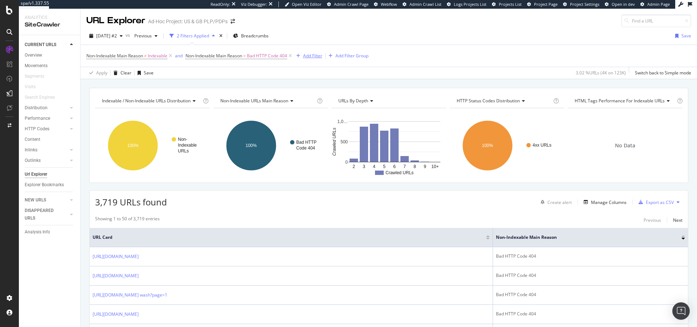
click at [302, 57] on div "button" at bounding box center [298, 56] width 10 height 4
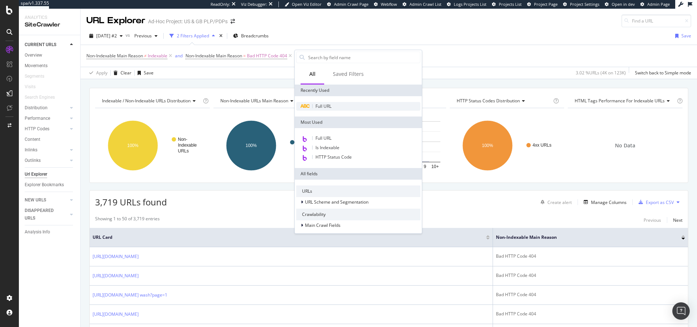
click at [325, 108] on span "Full URL" at bounding box center [324, 106] width 16 height 6
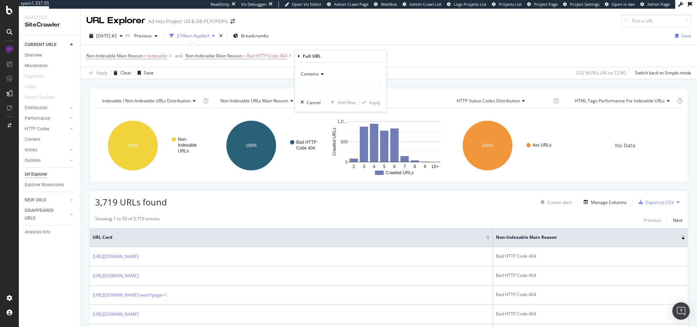
click at [314, 69] on div "Contains" at bounding box center [341, 74] width 80 height 12
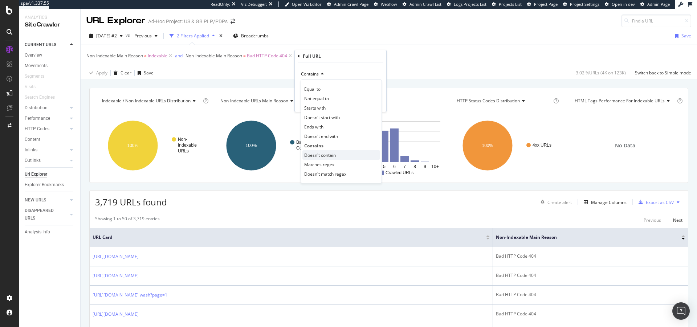
click at [323, 151] on div "Doesn't contain" at bounding box center [341, 154] width 78 height 9
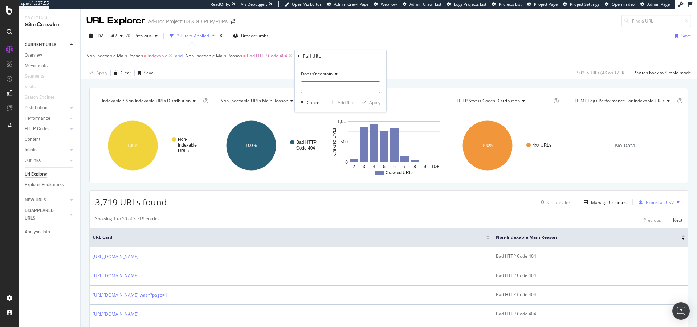
click at [310, 86] on input "text" at bounding box center [340, 87] width 79 height 12
type input "page"
click at [377, 102] on div "Apply" at bounding box center [374, 102] width 11 height 6
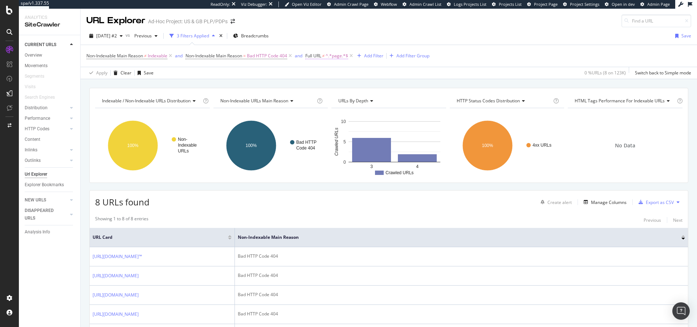
click at [321, 56] on span "Full URL" at bounding box center [313, 56] width 16 height 6
click at [324, 70] on span "Doesn't contain" at bounding box center [329, 73] width 32 height 6
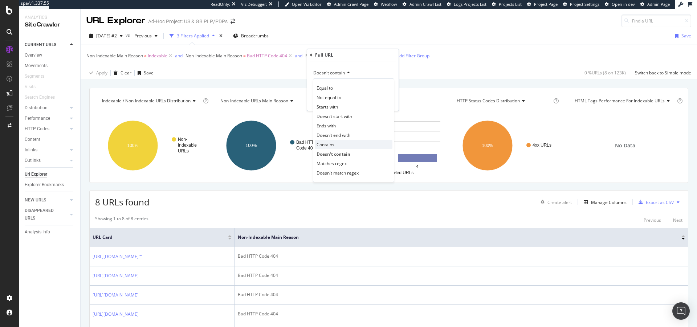
click at [346, 145] on div "Contains" at bounding box center [354, 144] width 78 height 9
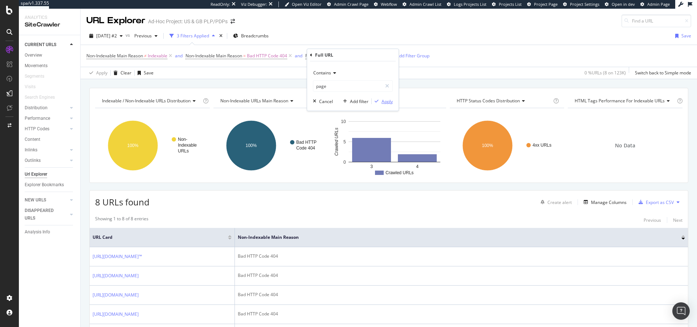
click at [385, 101] on div "Apply" at bounding box center [387, 101] width 11 height 6
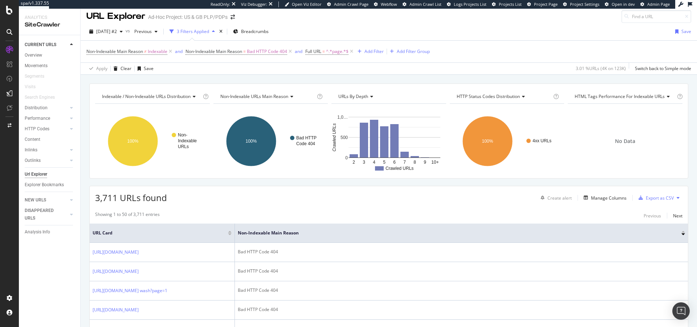
scroll to position [8, 0]
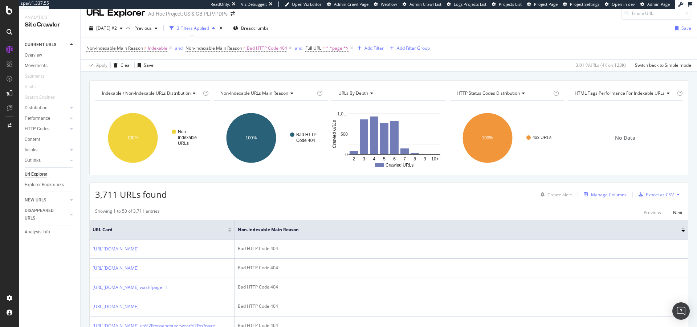
click at [597, 193] on div "Manage Columns" at bounding box center [609, 195] width 36 height 6
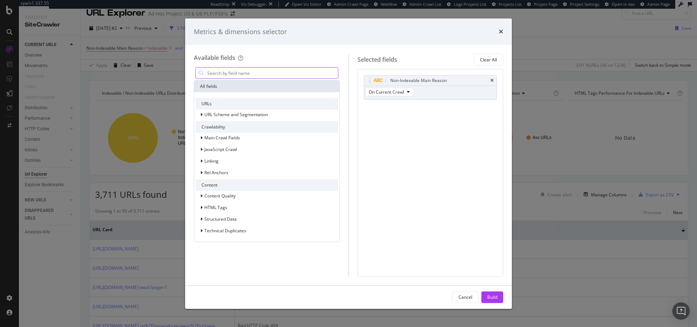
click at [249, 73] on input "modal" at bounding box center [272, 73] width 131 height 11
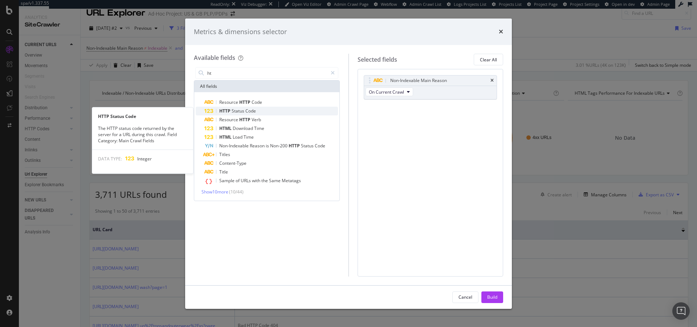
type input "ht"
click at [253, 114] on div "HTTP Status Code" at bounding box center [271, 111] width 134 height 9
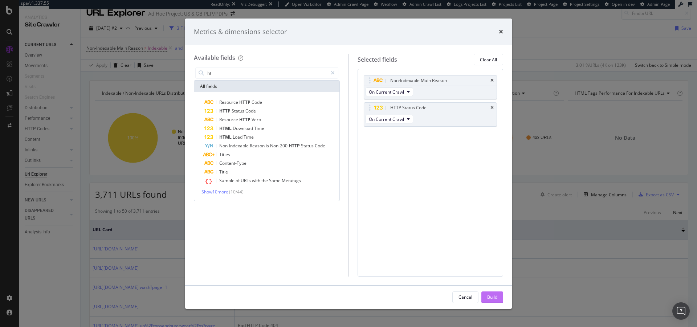
click at [497, 298] on div "Build" at bounding box center [492, 297] width 10 height 6
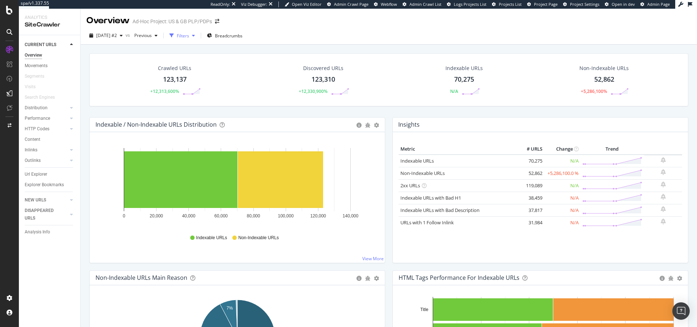
click at [188, 34] on div "Filters" at bounding box center [183, 36] width 12 height 6
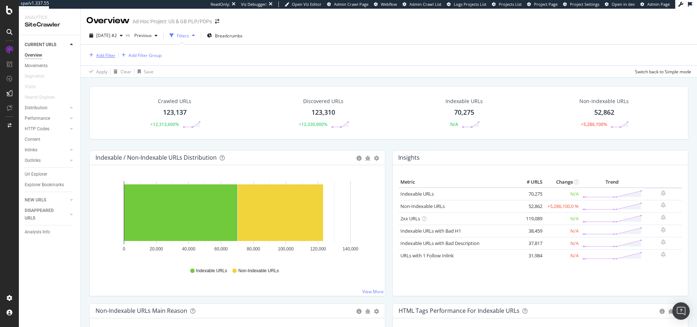
click at [110, 56] on div "Add Filter" at bounding box center [105, 55] width 19 height 6
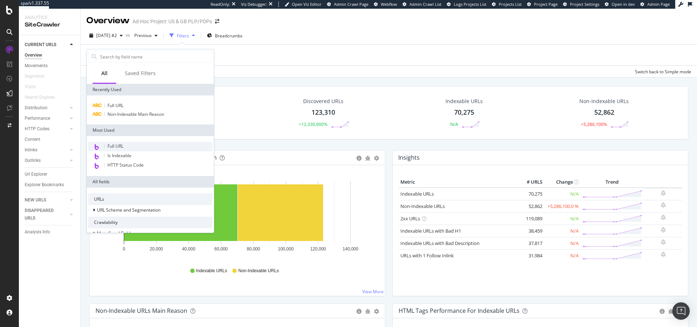
click at [118, 146] on span "Full URL" at bounding box center [115, 146] width 16 height 6
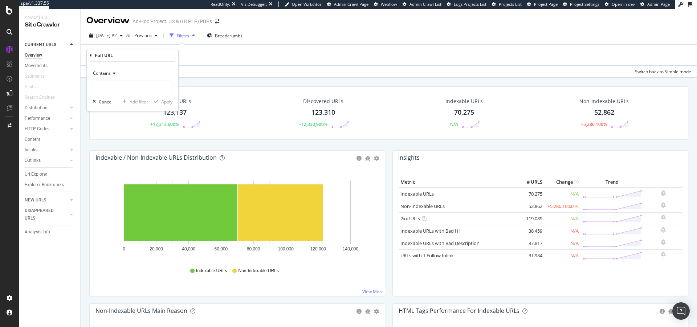
click at [105, 68] on div "Contains" at bounding box center [133, 74] width 80 height 12
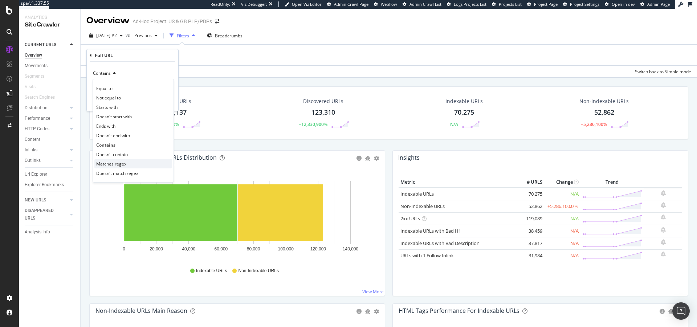
click at [109, 162] on span "Matches regex" at bounding box center [111, 164] width 30 height 6
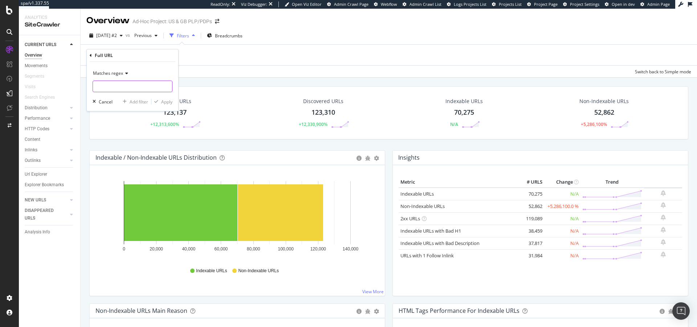
click at [110, 83] on input "text" at bounding box center [132, 87] width 79 height 12
paste input "https?:\/\/[^\/]+\/[A-Z]{2}\/[a-z]{2}_[A-Z]{2}\/c\/[^ ]+"
type input "https?:\/\/[^\/]+\/[A-Z]{2}\/[a-z]{2}_[A-Z]{2}\/c\/[^ ]+"
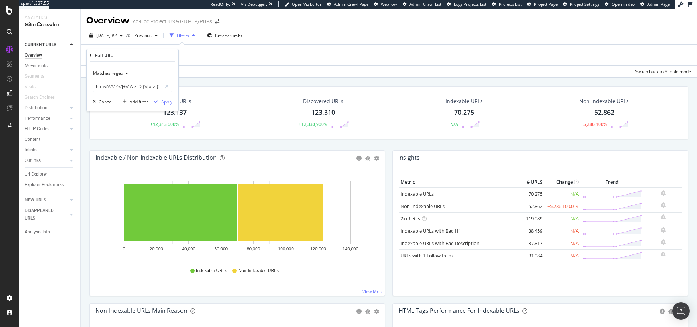
click at [169, 101] on div "Apply" at bounding box center [166, 102] width 11 height 6
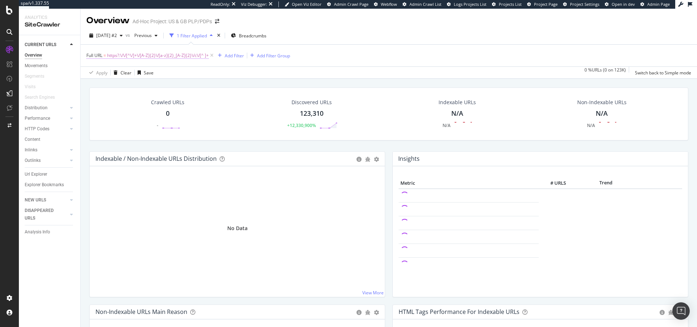
click at [131, 56] on span "https?:\/\/[^\/]+\/[A-Z]{2}\/[a-z]{2}_[A-Z]{2}\/c\/[^ ]+" at bounding box center [158, 55] width 102 height 10
click at [123, 85] on input "https?:\/\/[^\/]+\/[A-Z]{2}\/[a-z]{2}_[A-Z]{2}\/c\/[^ ]+" at bounding box center [127, 86] width 69 height 12
paste input "text"
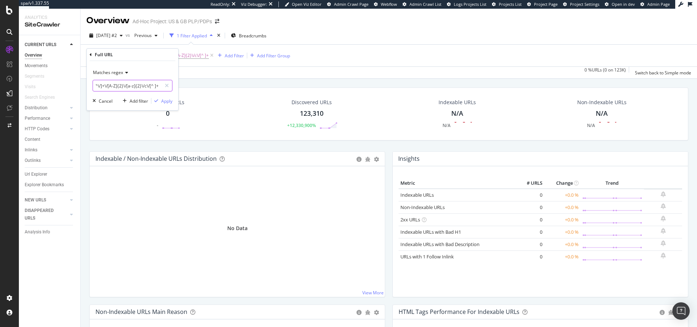
type input "https?:\/\/[^\/]+\/[A-Z]{2}\/[a-z]{2}\/c\/[^ ]+"
click at [164, 105] on div "Add filter Apply" at bounding box center [146, 100] width 53 height 7
click at [166, 103] on div "Apply" at bounding box center [166, 101] width 11 height 6
click at [153, 58] on span "https?:\/\/[^\/]+\/[A-Z]{2}\/[a-z]{2}\/c\/[^ ]+" at bounding box center [149, 55] width 84 height 10
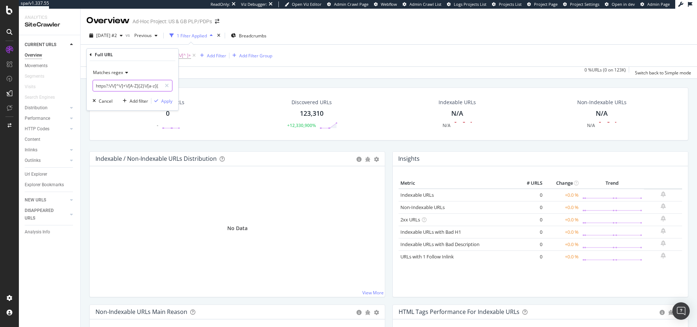
click at [119, 89] on input "https?:\/\/[^\/]+\/[A-Z]{2}\/[a-z]{2}\/c\/[^ ]+" at bounding box center [127, 86] width 69 height 12
paste input "_[A-Z]{2}"
type input "https?:\/\/[^\/]+\/[A-Z]{2}\/[a-z]{2}_[A-Z]{2}\/c\/[^ ]+"
click at [170, 99] on div "Apply" at bounding box center [166, 101] width 11 height 6
click at [157, 56] on span "https?:\/\/[^\/]+\/[A-Z]{2}\/[a-z]{2}_[A-Z]{2}\/c\/[^ ]+" at bounding box center [158, 55] width 102 height 10
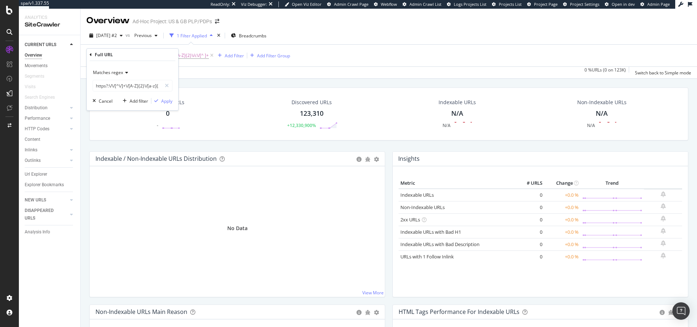
click at [115, 71] on span "Matches regex" at bounding box center [108, 72] width 30 height 6
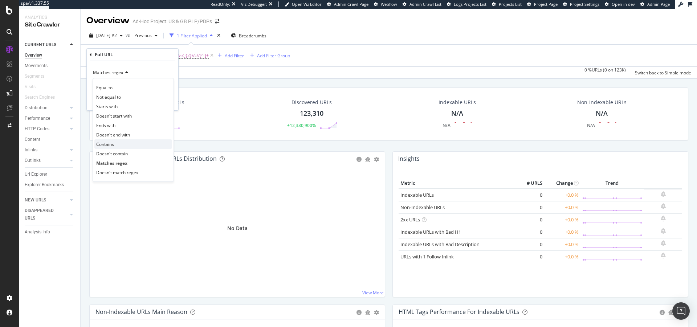
click at [110, 145] on span "Contains" at bounding box center [105, 144] width 18 height 6
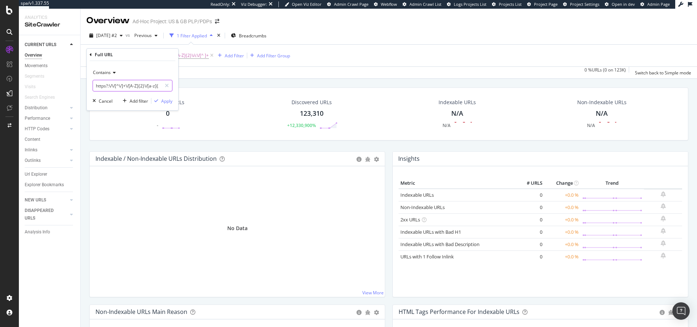
click at [135, 89] on input "https?:\/\/[^\/]+\/[A-Z]{2}\/[a-z]{2}_[A-Z]{2}\/c\/[^ ]+" at bounding box center [127, 86] width 69 height 12
paste input "://www.levi.com/US/en_US/c"
type input "https://www.levi.com/US/en_US/c/"
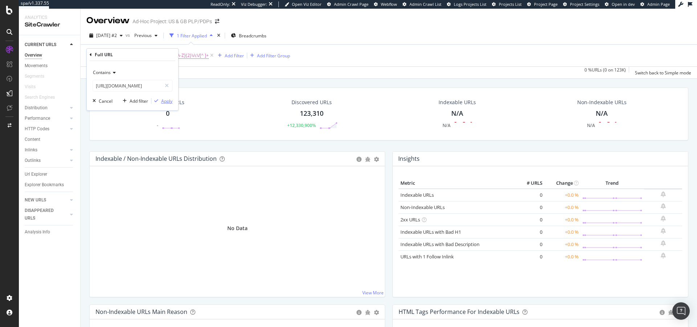
click at [163, 101] on div "Apply" at bounding box center [166, 101] width 11 height 6
click at [36, 57] on div "Overview" at bounding box center [33, 56] width 17 height 8
click at [166, 56] on icon at bounding box center [162, 55] width 6 height 7
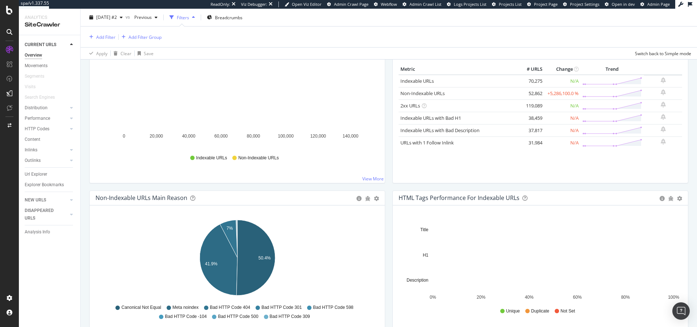
scroll to position [240, 0]
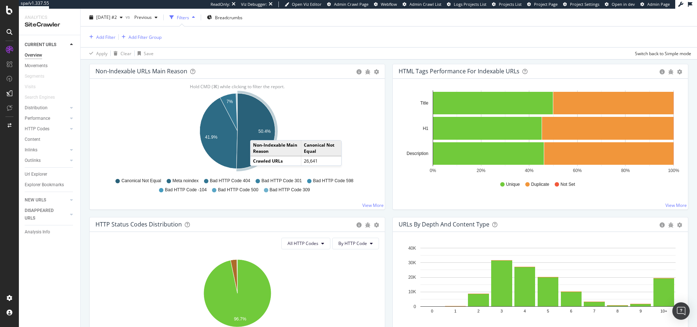
click at [257, 133] on icon "A chart." at bounding box center [255, 131] width 39 height 76
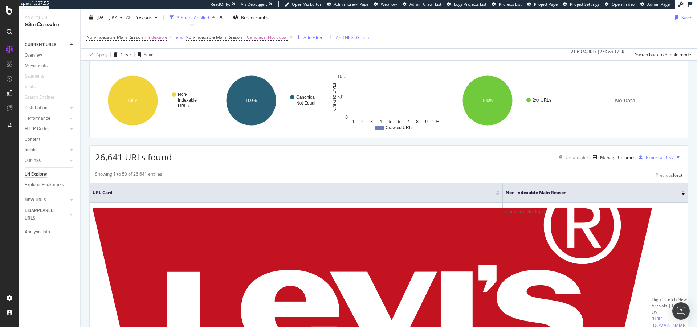
scroll to position [53, 0]
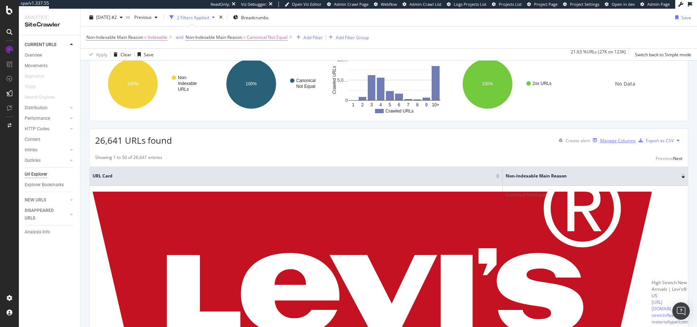
click at [600, 144] on div "Manage Columns" at bounding box center [618, 141] width 36 height 6
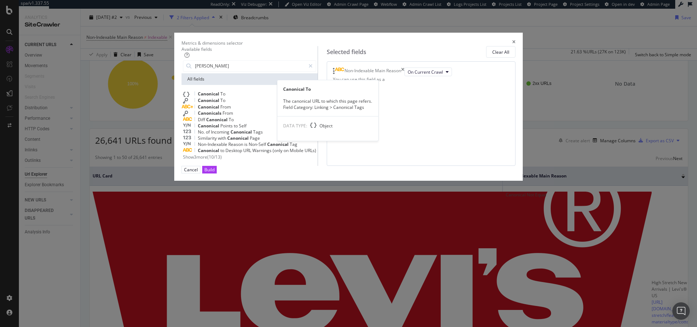
type input "canonica"
click at [261, 97] on div "Canonical To" at bounding box center [249, 94] width 133 height 7
click at [215, 173] on div "Build" at bounding box center [209, 169] width 10 height 7
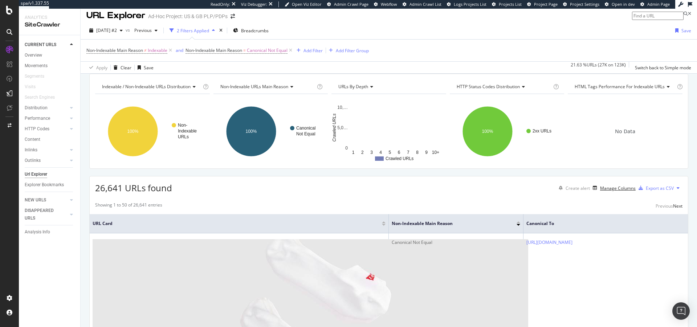
scroll to position [5, 0]
click at [312, 46] on div "Add Filter" at bounding box center [308, 50] width 29 height 8
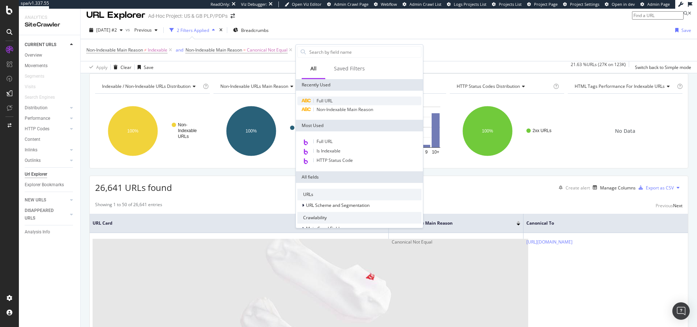
click at [321, 98] on span "Full URL" at bounding box center [325, 101] width 16 height 6
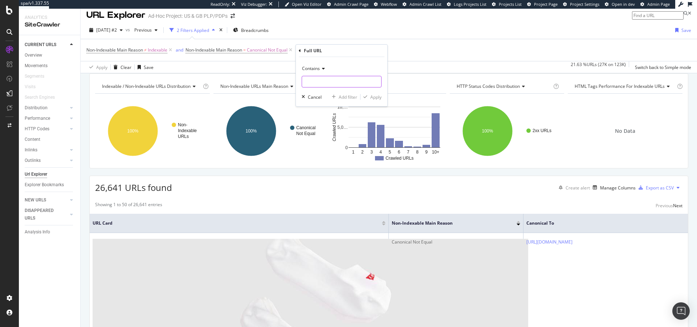
click at [309, 78] on input "text" at bounding box center [341, 82] width 79 height 12
type input "/p/"
click at [376, 92] on div "Contains /p/ Cancel Add filter Apply" at bounding box center [342, 81] width 92 height 49
click at [376, 96] on div "Apply" at bounding box center [375, 97] width 11 height 6
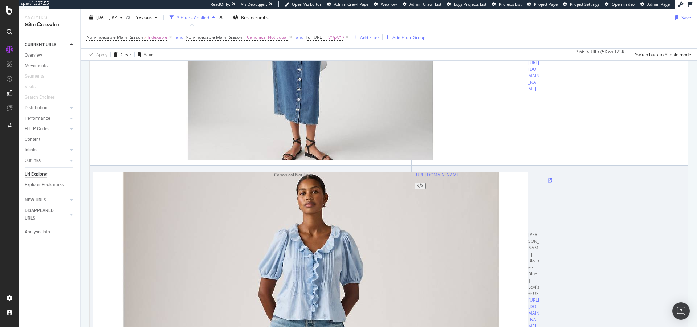
scroll to position [184, 0]
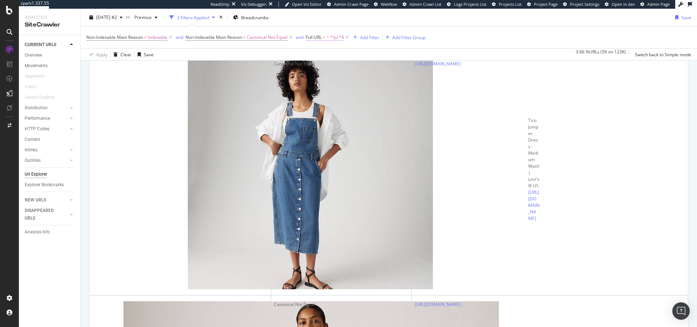
click at [329, 37] on span "^.*/p/.*$" at bounding box center [335, 37] width 18 height 10
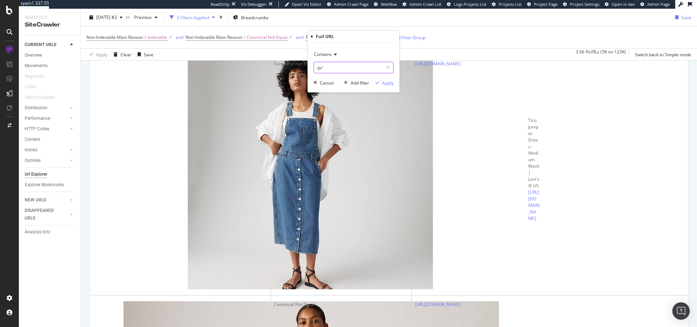
click at [321, 69] on input "/p/" at bounding box center [348, 68] width 69 height 12
type input "/c/"
click at [387, 86] on div "Apply" at bounding box center [387, 83] width 11 height 6
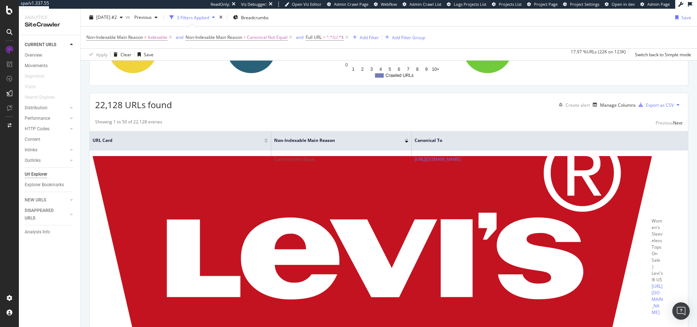
scroll to position [82, 0]
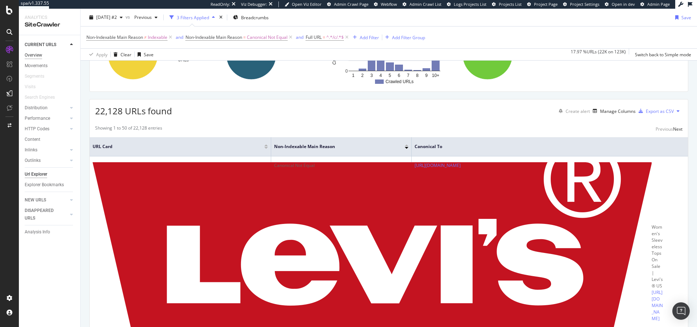
click at [35, 57] on div "Overview" at bounding box center [33, 56] width 17 height 8
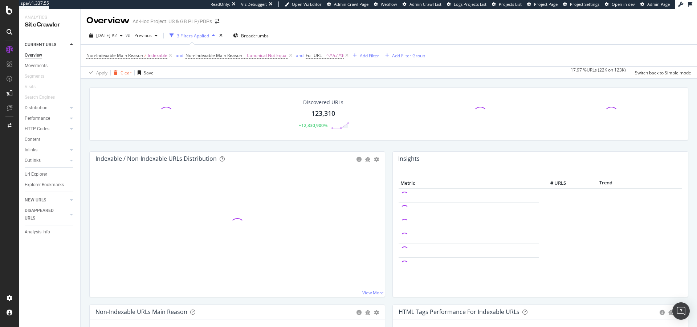
click at [122, 72] on div "Clear" at bounding box center [126, 73] width 11 height 6
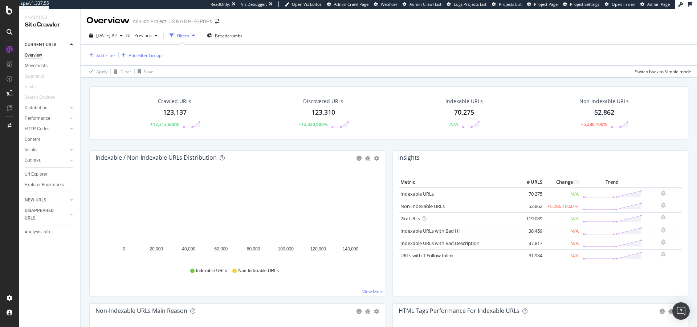
scroll to position [166, 0]
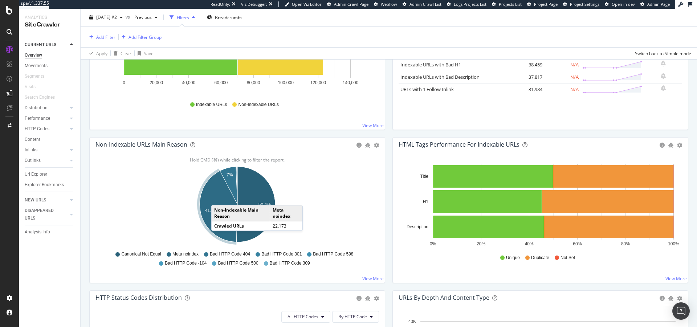
click at [219, 198] on icon "A chart." at bounding box center [219, 206] width 38 height 71
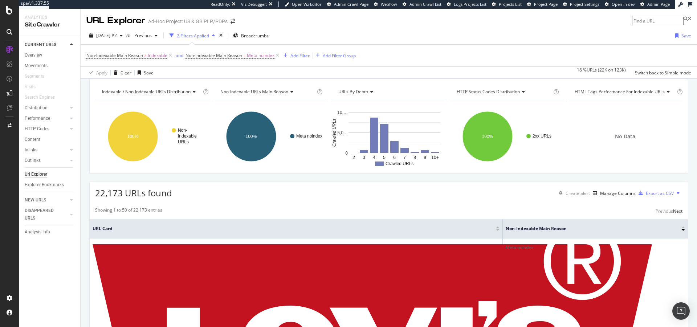
click at [297, 52] on div "Add Filter" at bounding box center [295, 56] width 29 height 8
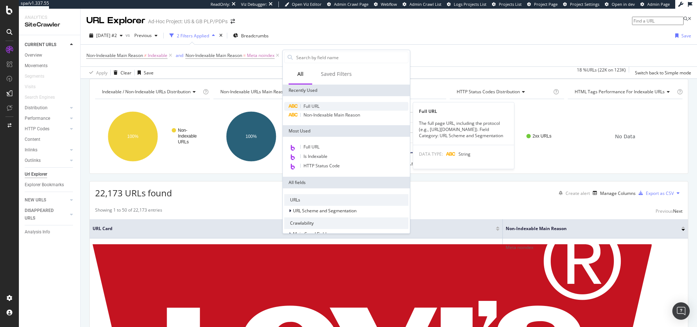
click at [312, 106] on span "Full URL" at bounding box center [312, 106] width 16 height 6
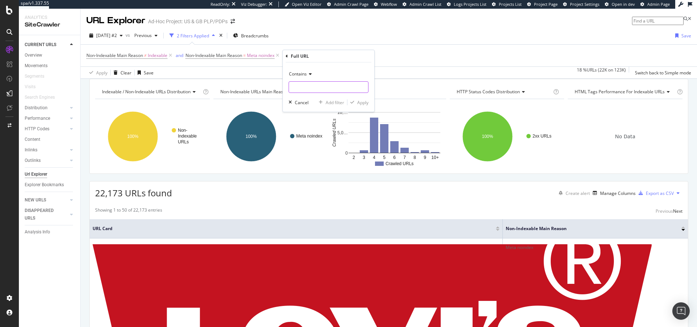
click at [301, 93] on input "text" at bounding box center [328, 87] width 79 height 12
type input "facet"
click at [366, 103] on div "Apply" at bounding box center [362, 102] width 11 height 6
click at [123, 70] on div "Clear" at bounding box center [126, 73] width 11 height 6
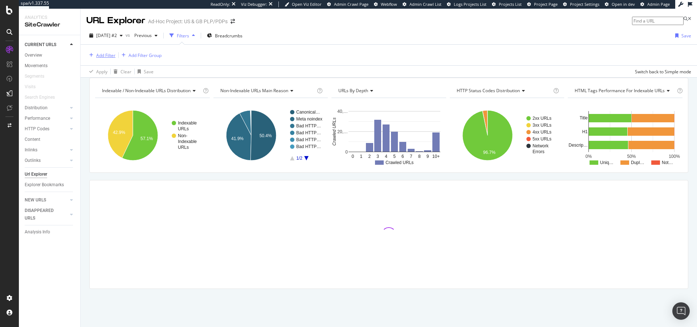
click at [106, 56] on div "Add Filter" at bounding box center [105, 55] width 19 height 6
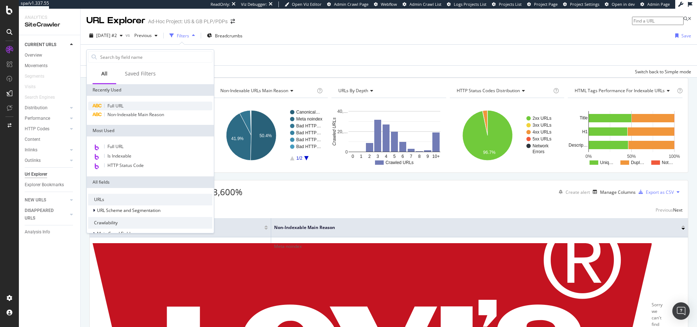
click at [122, 102] on div "Full URL" at bounding box center [150, 106] width 124 height 9
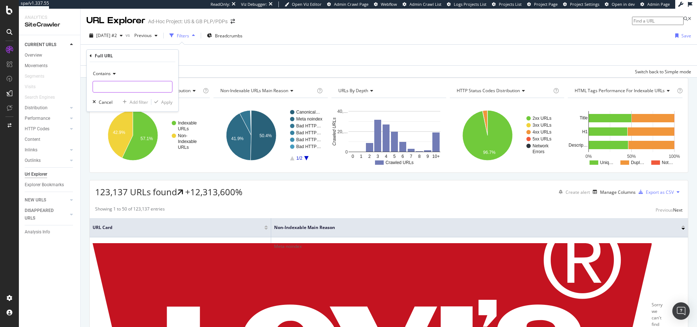
click at [123, 88] on input "text" at bounding box center [132, 87] width 79 height 12
type input "%"
click at [167, 105] on div "Apply" at bounding box center [166, 102] width 11 height 6
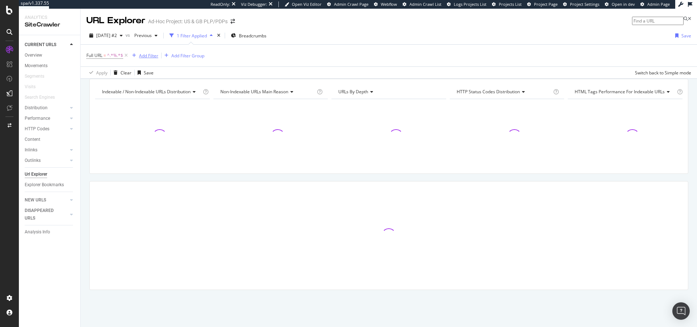
click at [151, 53] on div "Add Filter" at bounding box center [148, 56] width 19 height 6
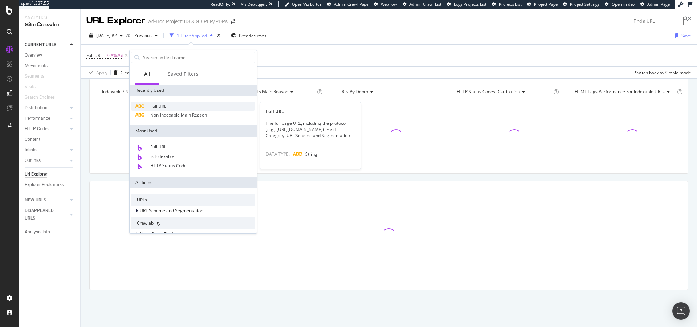
click at [159, 103] on span "Full URL" at bounding box center [158, 106] width 16 height 6
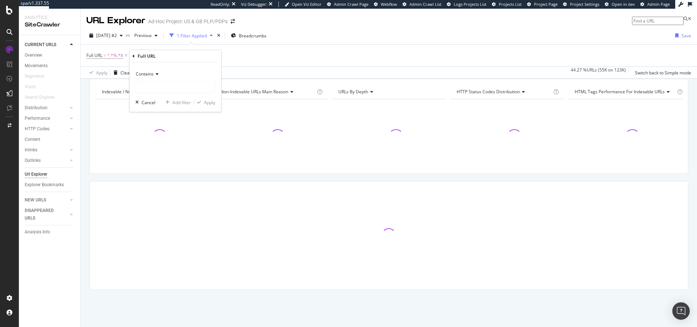
click at [153, 73] on span "Contains" at bounding box center [145, 74] width 18 height 6
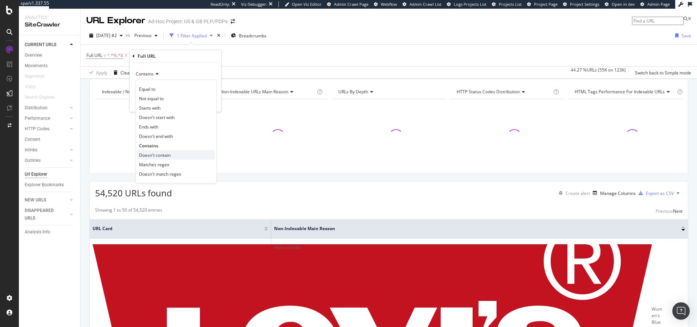
click at [153, 153] on span "Doesn't contain" at bounding box center [155, 155] width 32 height 6
click at [158, 89] on input "text" at bounding box center [175, 87] width 79 height 12
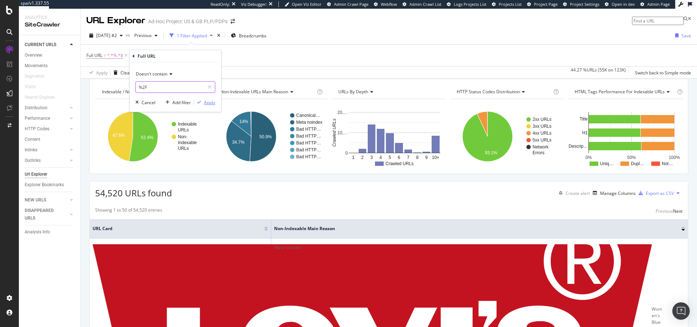
type input "%2F"
click at [214, 103] on div "Apply" at bounding box center [209, 102] width 11 height 6
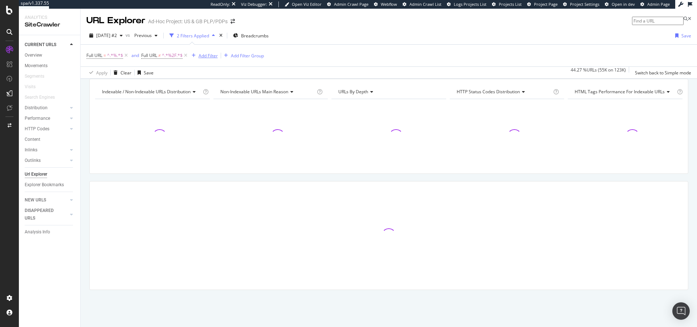
click at [207, 58] on div "Add Filter" at bounding box center [208, 56] width 19 height 6
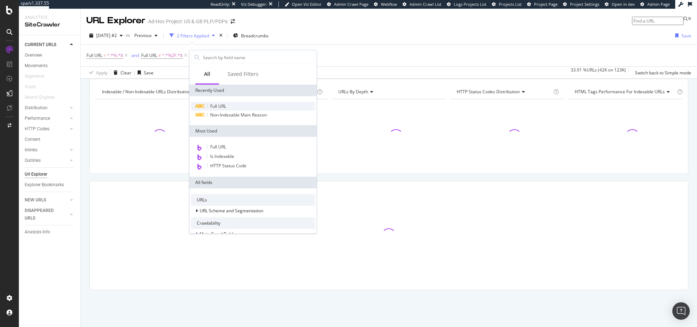
click at [212, 106] on span "Full URL" at bounding box center [218, 106] width 16 height 6
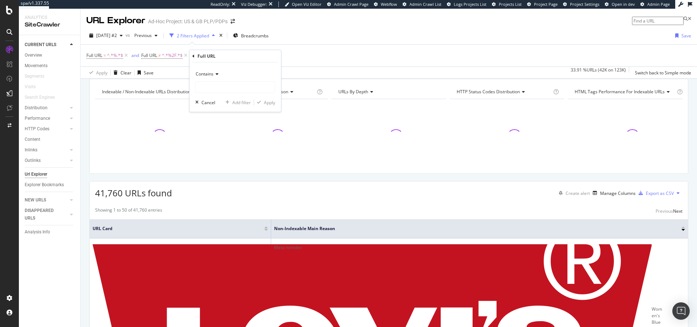
click at [208, 74] on span "Contains" at bounding box center [205, 74] width 18 height 6
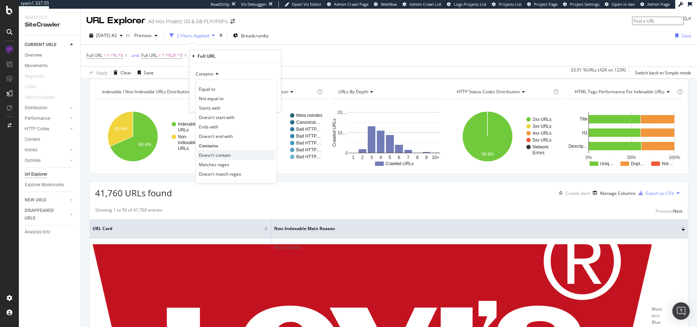
click at [221, 153] on span "Doesn't contain" at bounding box center [215, 155] width 32 height 6
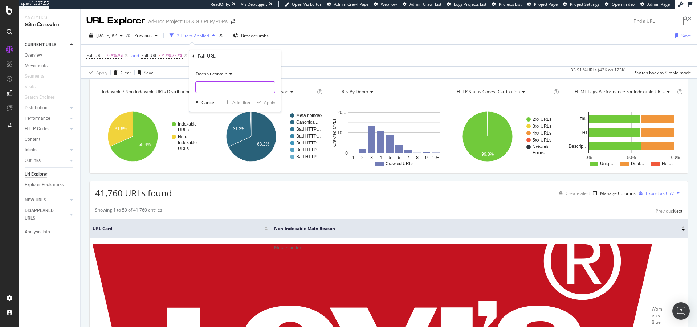
click at [219, 90] on input "text" at bounding box center [235, 87] width 79 height 12
type input "facet"
click at [274, 101] on div "Apply" at bounding box center [269, 102] width 11 height 6
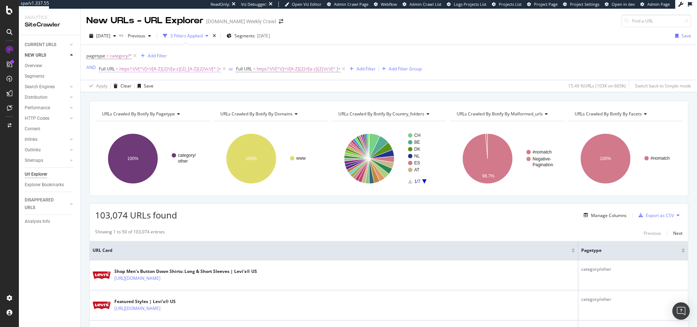
click at [156, 72] on span "https?:\/\/[^\/]+\/[A-Z]{2}\/[a-z]{2}_[A-Z]{2}\/c\/[^ ]+" at bounding box center [170, 69] width 102 height 10
click at [146, 102] on input "https?:\/\/[^\/]+\/[A-Z]{2}\/[a-z]{2}_[A-Z]{2}\/c\/[^ ]+" at bounding box center [139, 99] width 69 height 12
click at [277, 66] on span "https?:\/\/[^\/]+\/[A-Z]{2}\/[a-z]{2}\/c\/[^ ]+" at bounding box center [299, 69] width 84 height 10
click at [273, 100] on input "https?:\/\/[^\/]+\/[A-Z]{2}\/[a-z]{2}\/c\/[^ ]+" at bounding box center [277, 99] width 69 height 12
click at [261, 98] on input "https?:\/\/[^\/]+\/[A-Z]{2}\/[a-z]{2}\/c\/[^ ]+" at bounding box center [277, 99] width 69 height 12
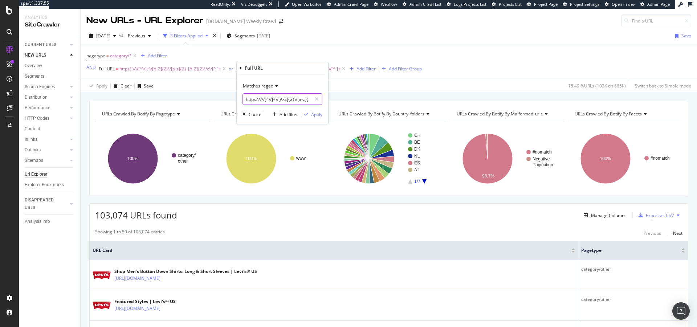
click at [261, 98] on input "https?:\/\/[^\/]+\/[A-Z]{2}\/[a-z]{2}\/c\/[^ ]+" at bounding box center [277, 99] width 69 height 12
click at [170, 67] on span "https?:\/\/[^\/]+\/[A-Z]{2}\/[a-z]{2}_[A-Z]{2}\/c\/[^ ]+" at bounding box center [170, 69] width 102 height 10
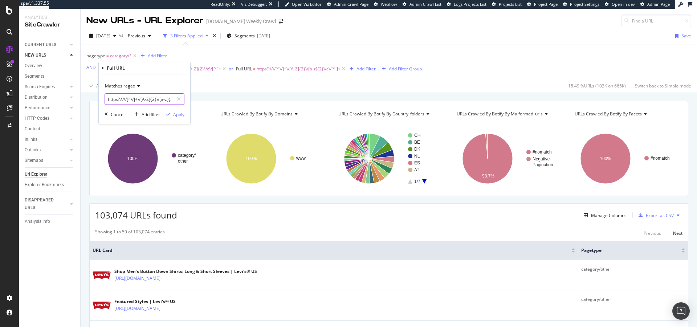
click at [151, 95] on input "https?:\/\/[^\/]+\/[A-Z]{2}\/[a-z]{2}_[A-Z]{2}\/c\/[^ ]+" at bounding box center [139, 99] width 69 height 12
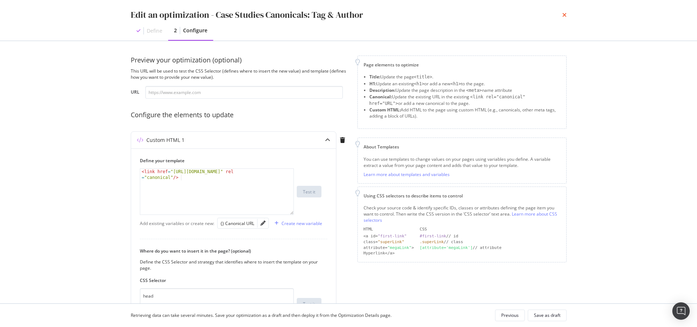
click at [523, 17] on icon "times" at bounding box center [564, 15] width 4 height 6
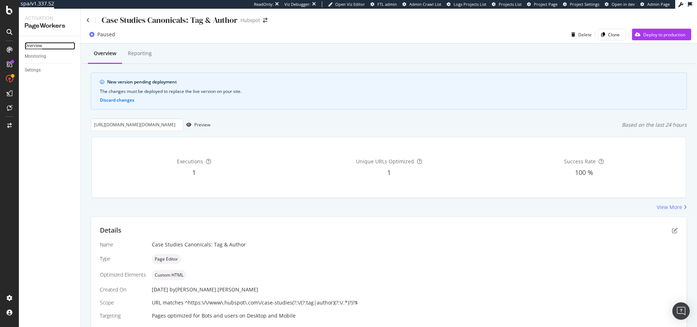
click at [32, 48] on div "Overview" at bounding box center [33, 46] width 17 height 8
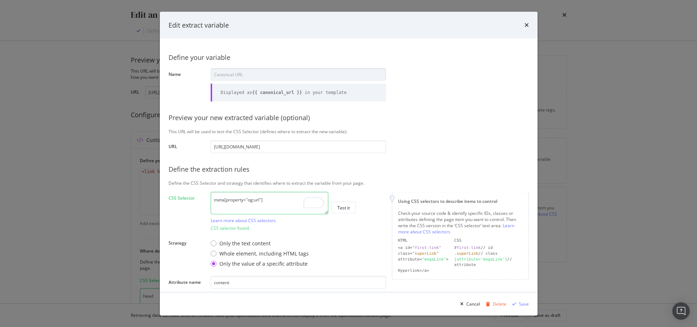
scroll to position [19, 0]
click at [526, 25] on icon "times" at bounding box center [526, 25] width 4 height 6
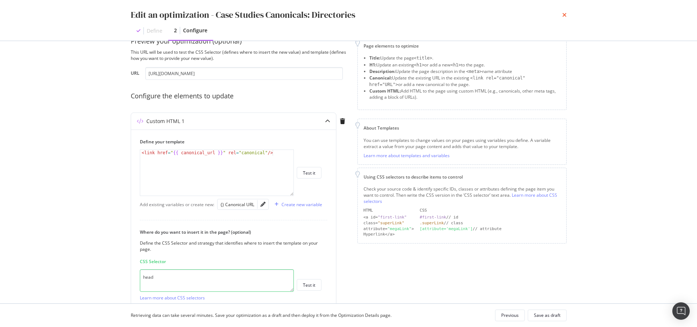
click at [563, 15] on icon "times" at bounding box center [564, 15] width 4 height 6
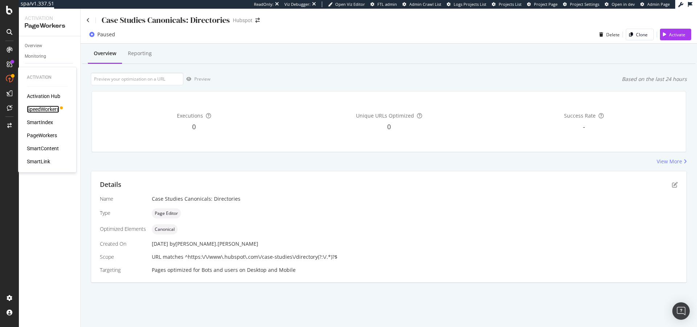
click at [54, 110] on div "SpeedWorkers" at bounding box center [43, 109] width 32 height 7
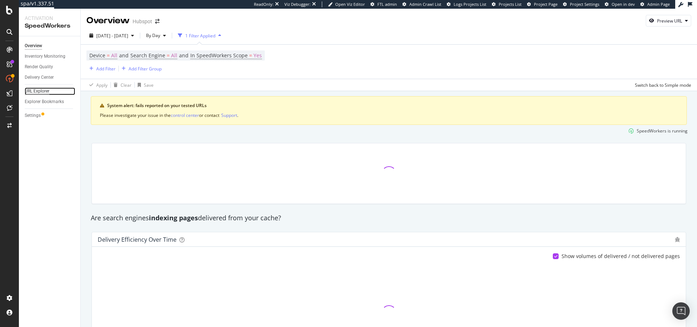
click at [32, 92] on div "URL Explorer" at bounding box center [37, 92] width 25 height 8
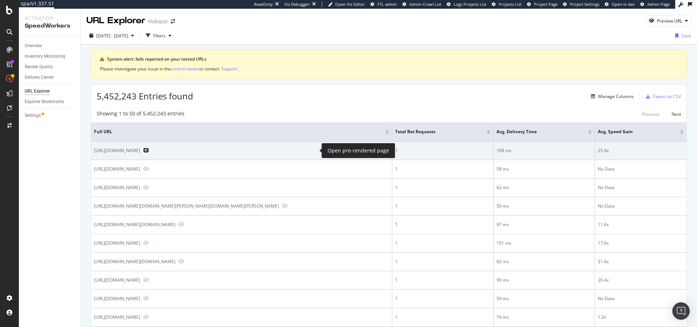
click at [149, 151] on icon "Preview https://blog.hubspot.com/marketing/make-calendar-google-sheets?Tag=scie…" at bounding box center [146, 150] width 6 height 5
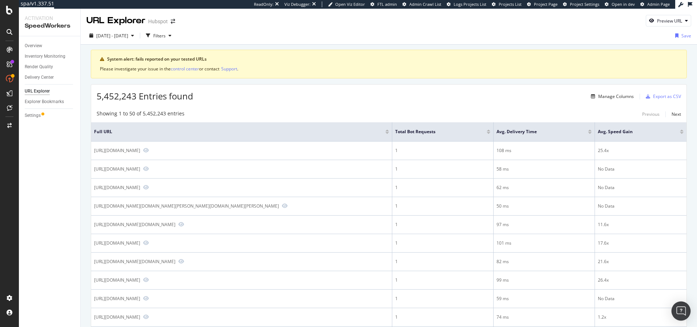
click at [682, 313] on img "Open Intercom Messenger" at bounding box center [680, 310] width 9 height 9
